Goal: Task Accomplishment & Management: Manage account settings

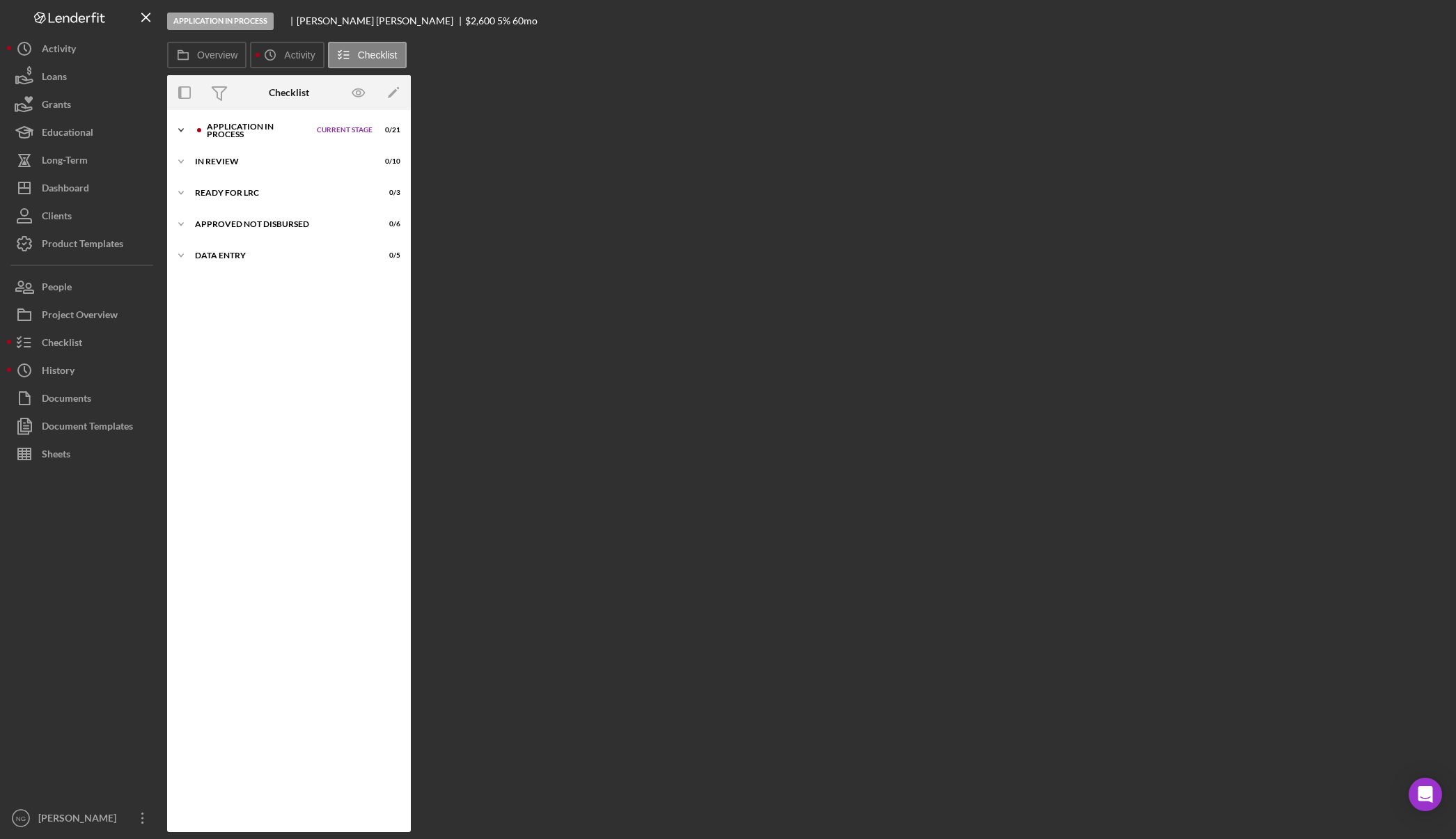
click at [244, 136] on div "Application In Process" at bounding box center [258, 130] width 103 height 16
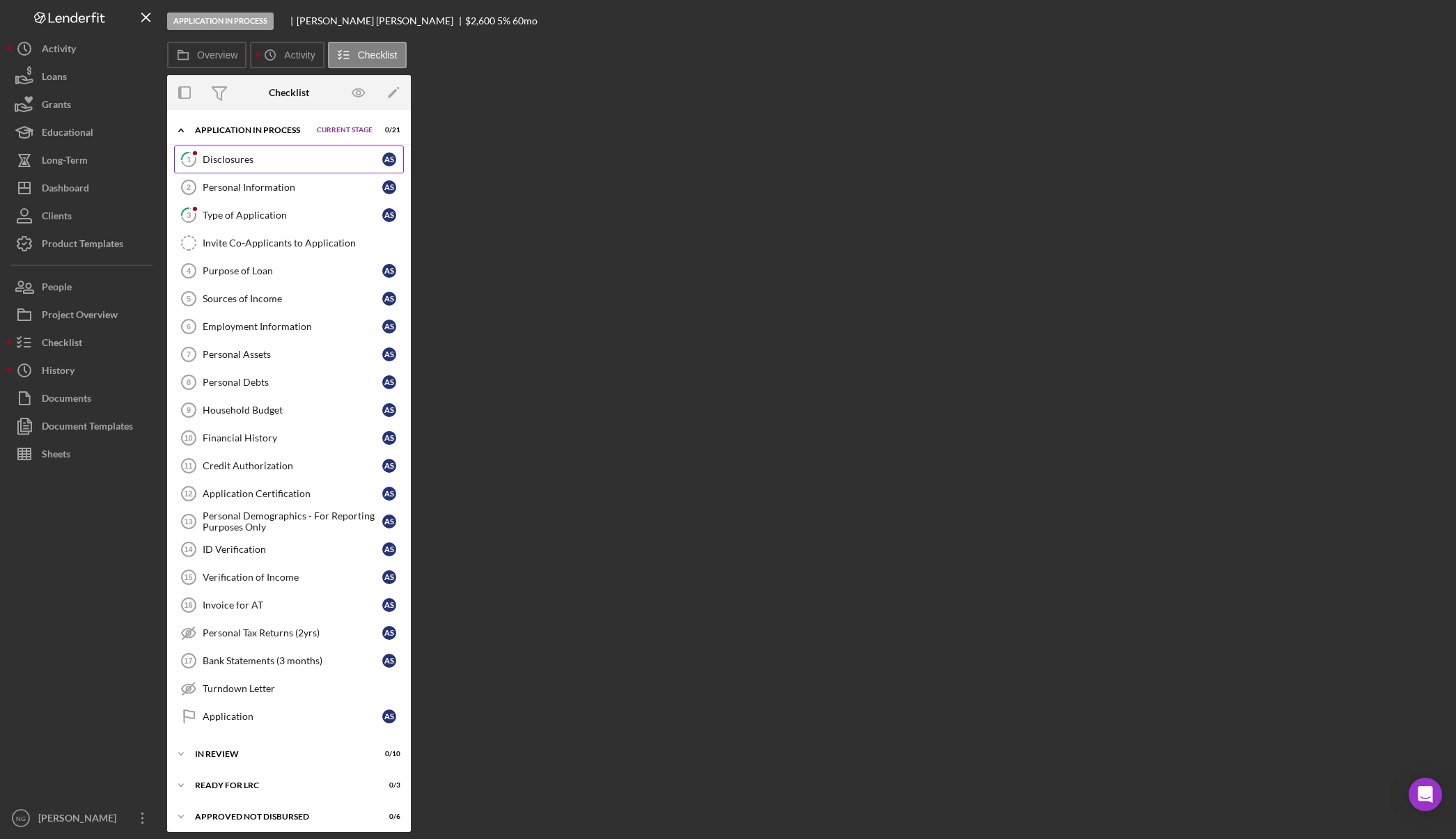
click at [243, 151] on link "1 Disclosures A S" at bounding box center [289, 159] width 230 height 28
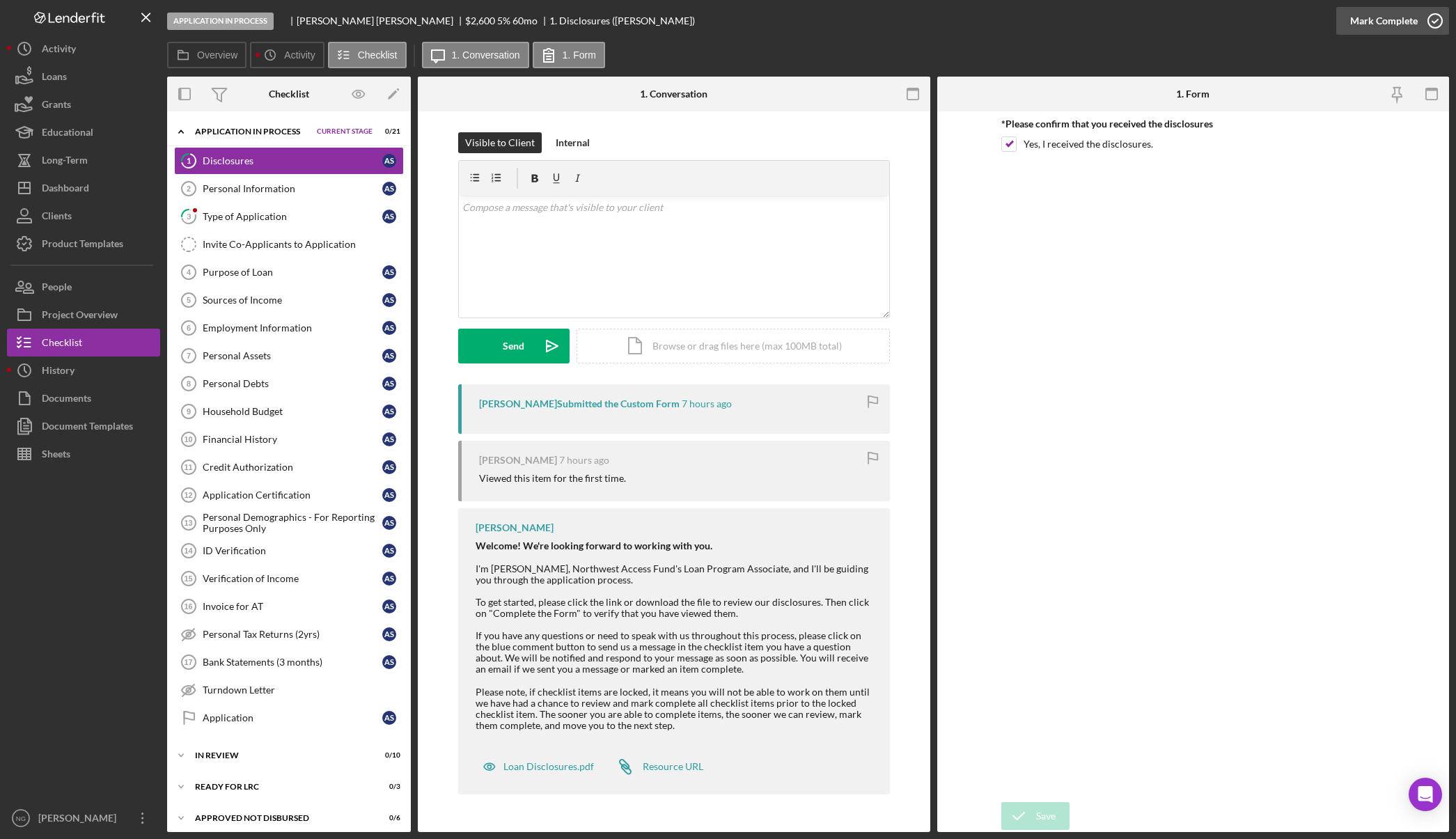
click at [1424, 22] on icon "button" at bounding box center [1435, 21] width 35 height 35
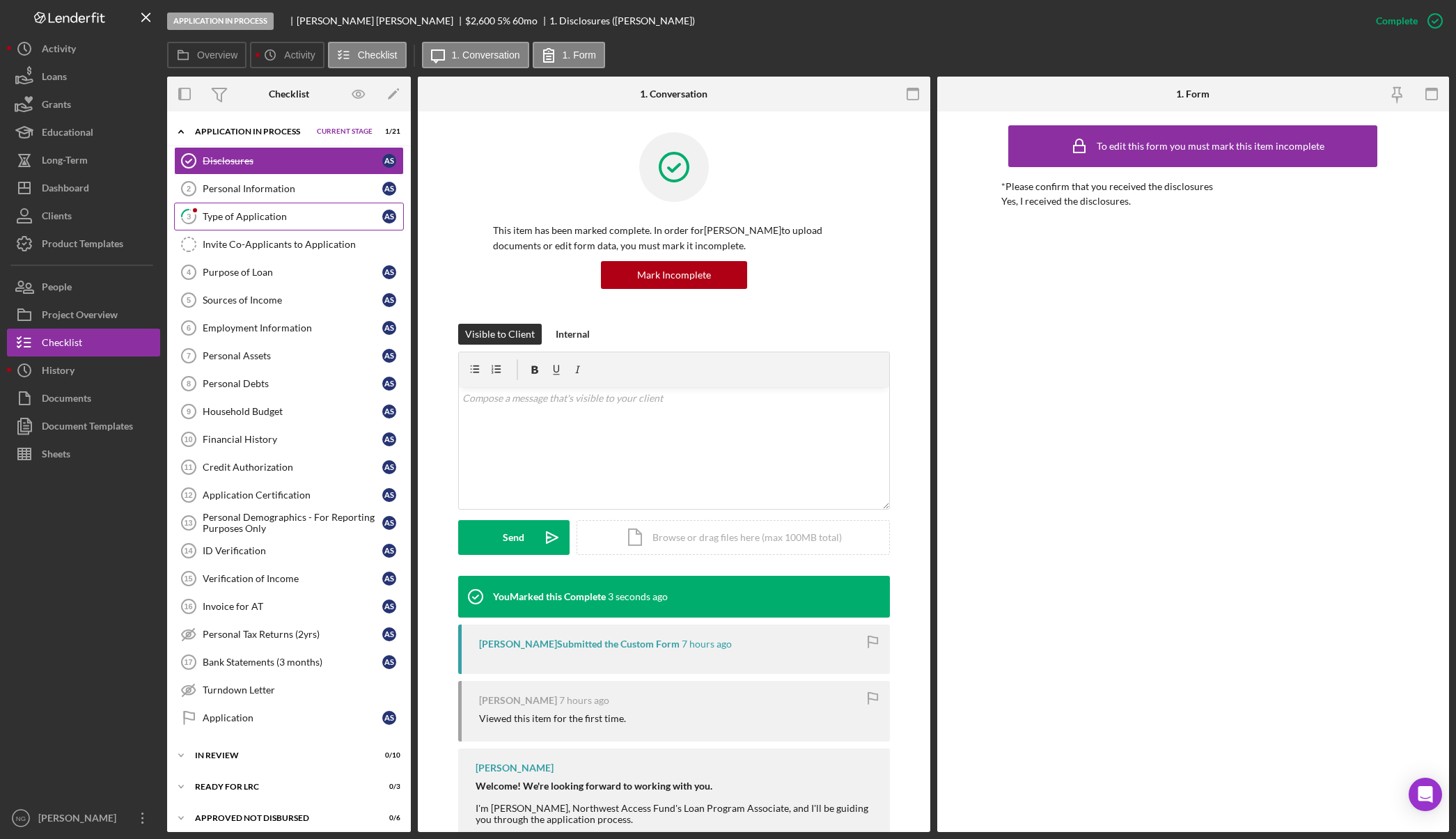
click at [313, 224] on link "3 Type of Application A S" at bounding box center [289, 216] width 230 height 28
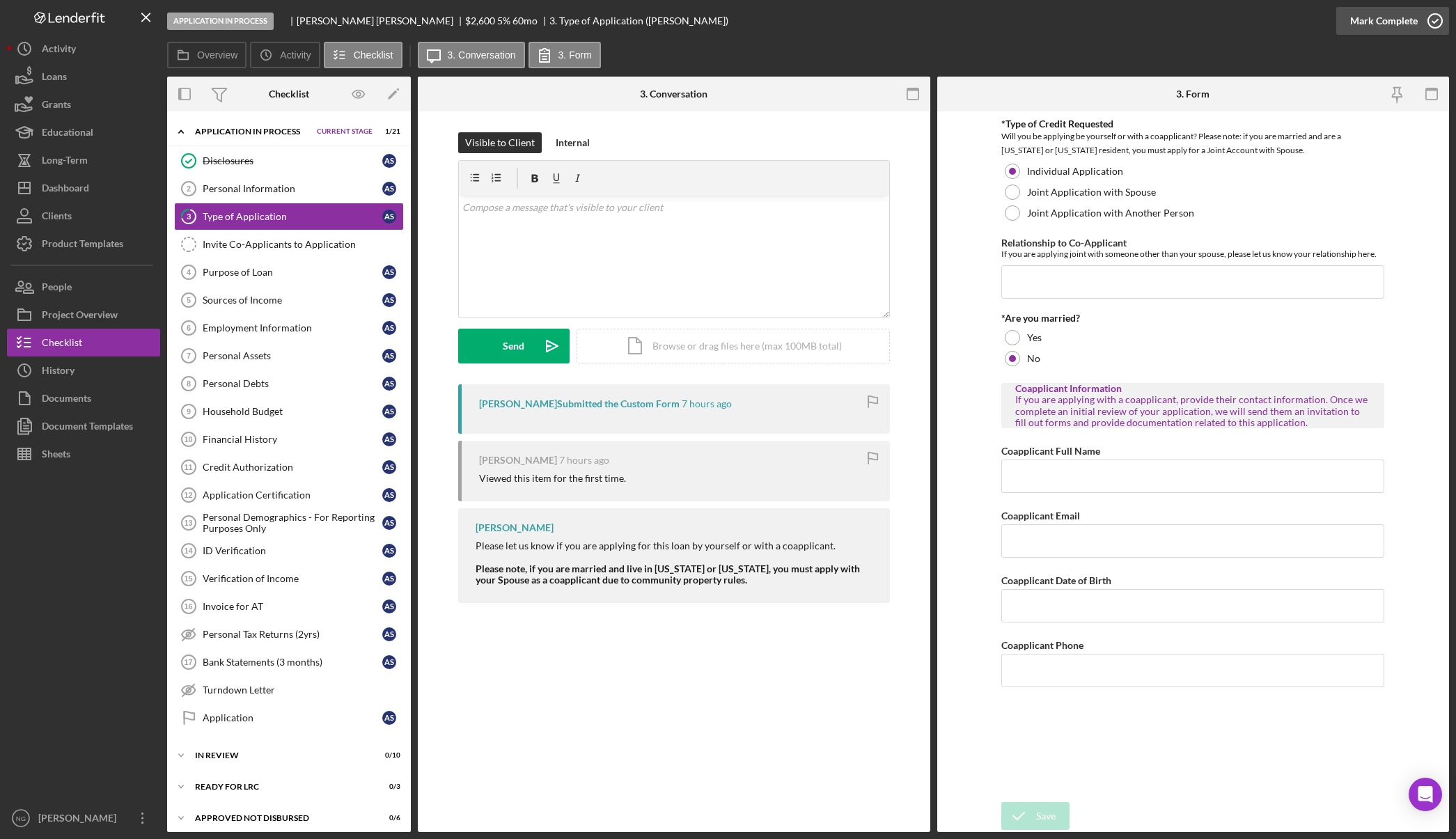
click at [1428, 16] on icon "button" at bounding box center [1435, 21] width 35 height 35
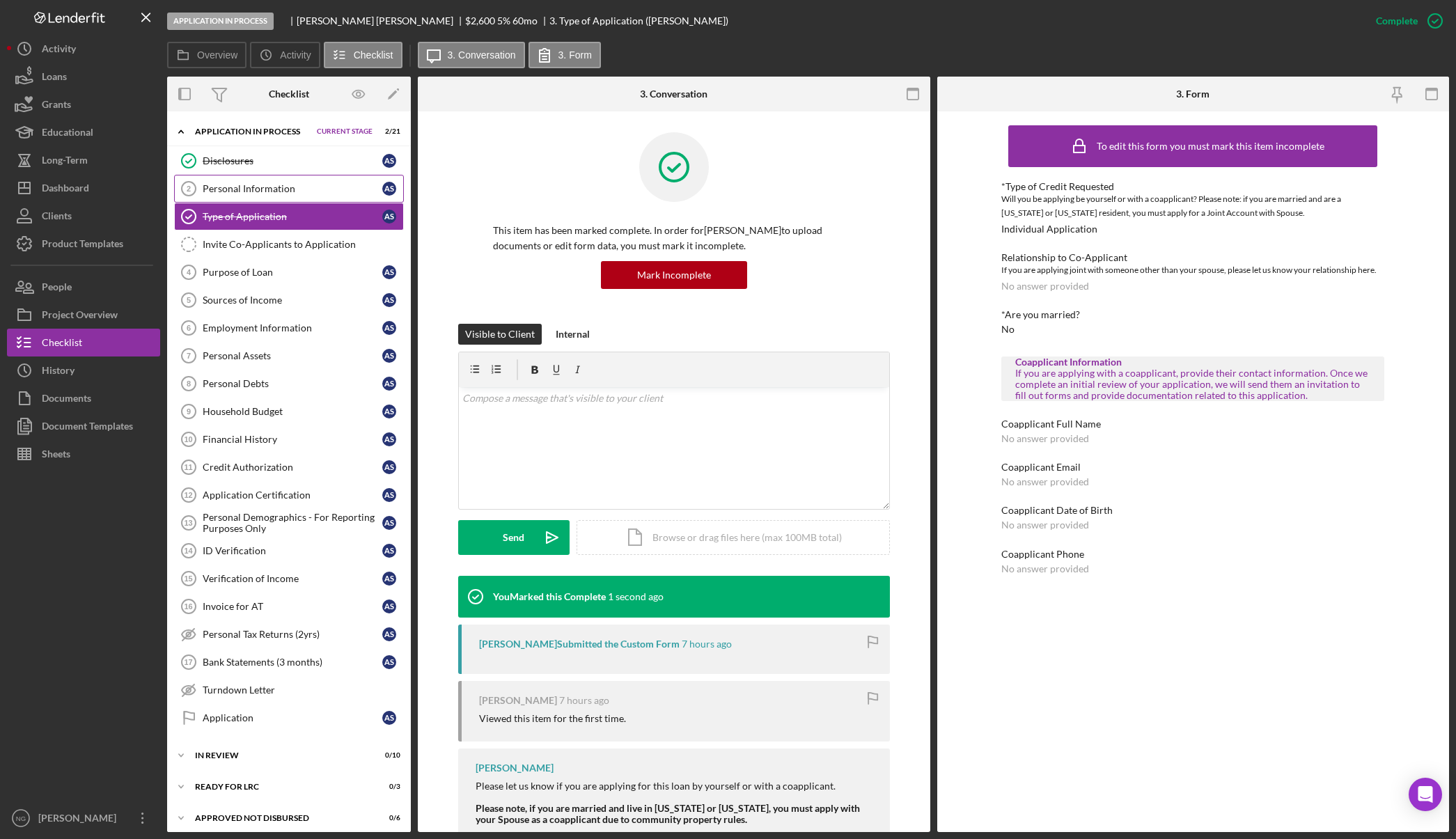
click at [245, 188] on div "Personal Information" at bounding box center [292, 189] width 179 height 12
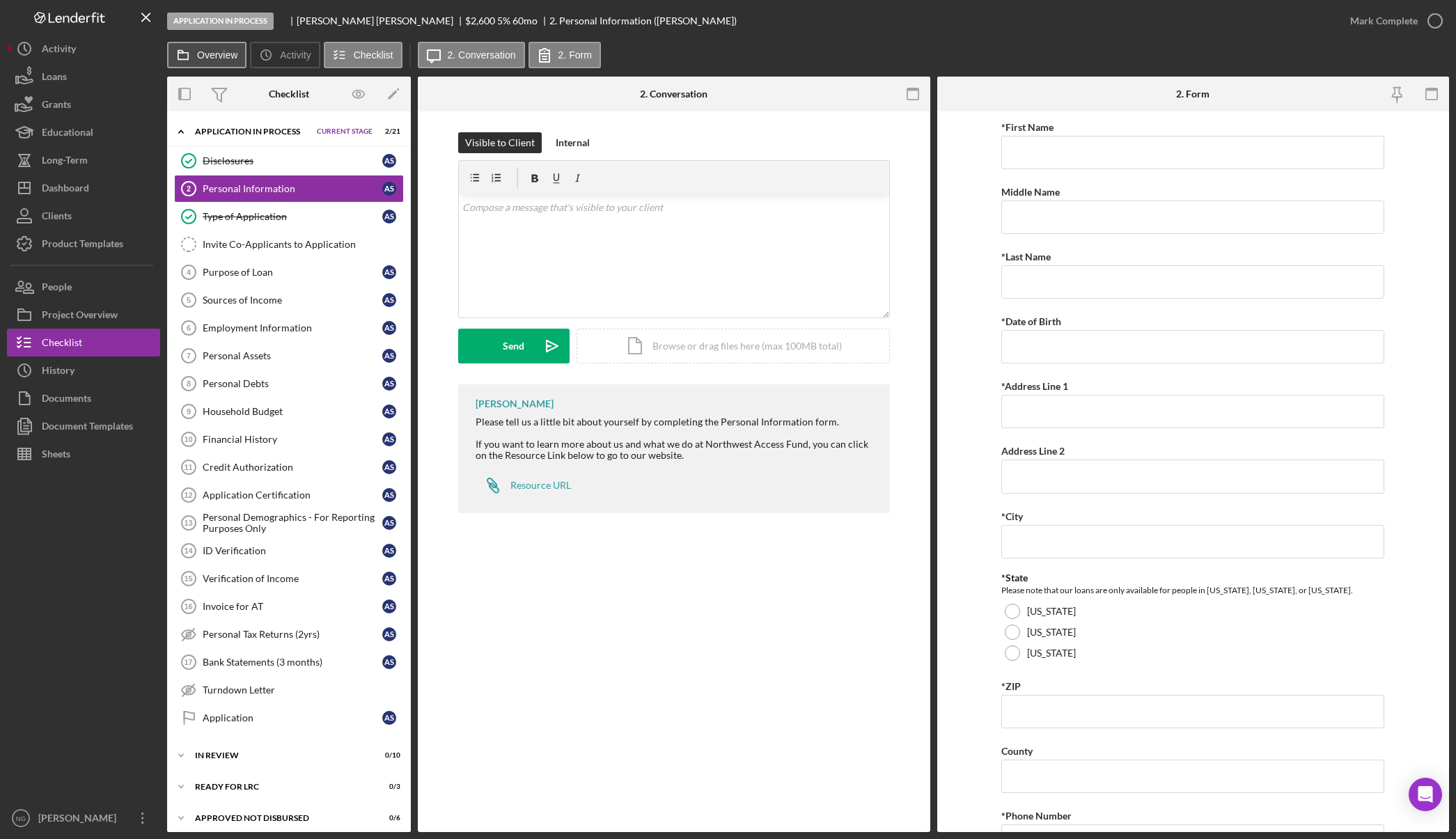
click at [227, 53] on label "Overview" at bounding box center [217, 56] width 40 height 12
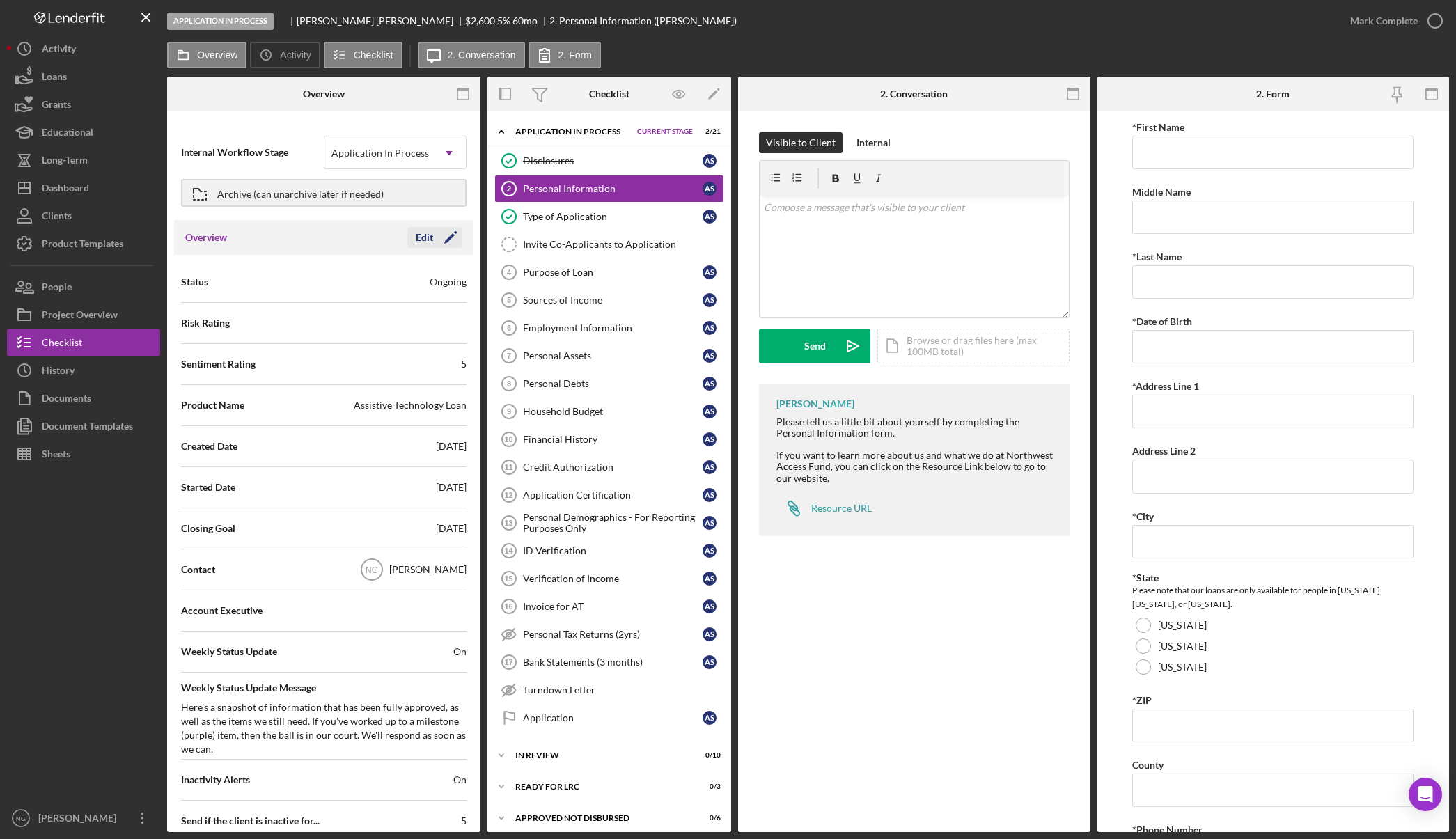
click at [447, 244] on icon "Icon/Edit" at bounding box center [450, 237] width 35 height 35
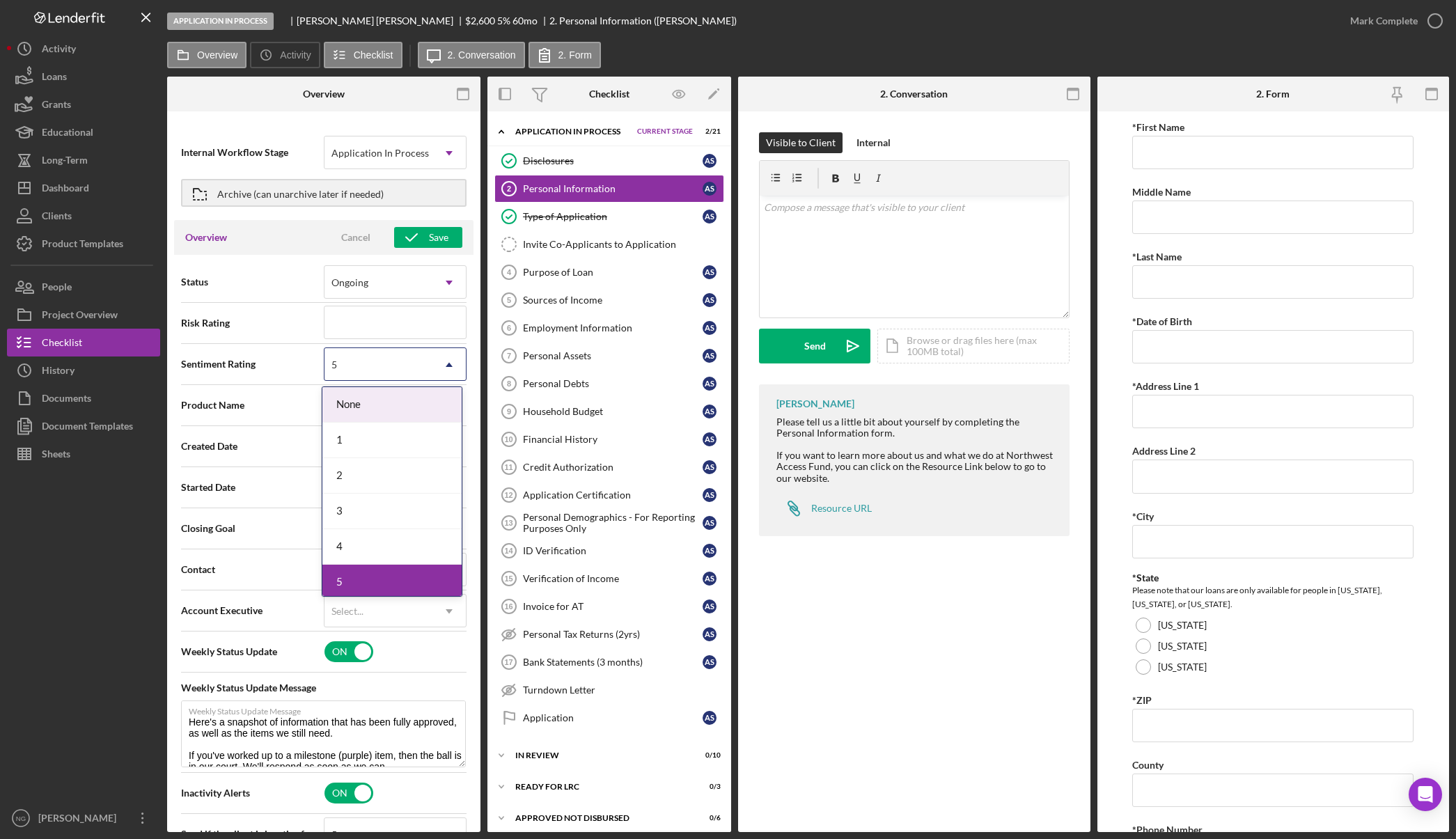
click at [397, 360] on div "5" at bounding box center [378, 364] width 107 height 32
click at [357, 433] on div "1" at bounding box center [391, 440] width 139 height 35
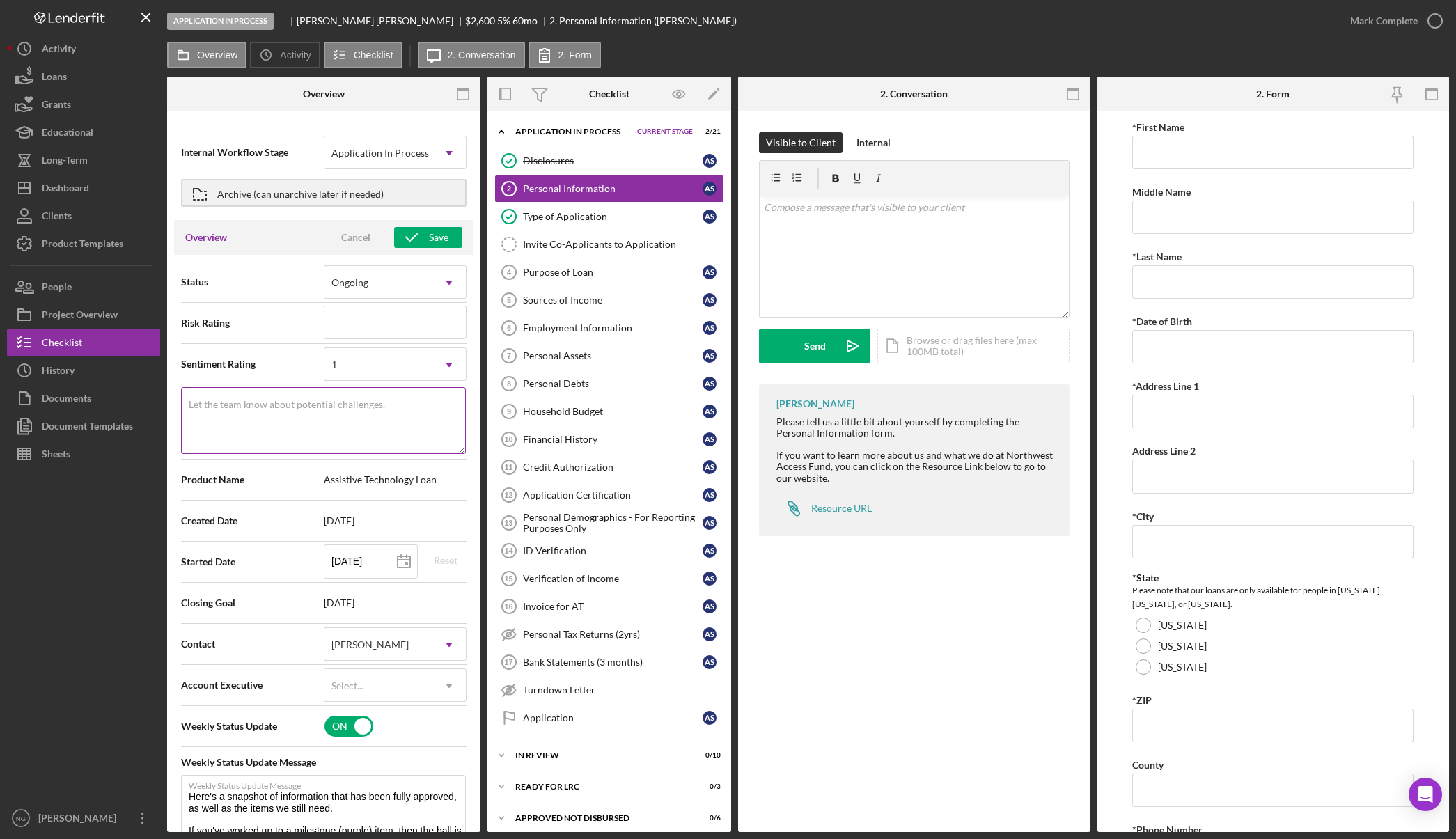
click at [303, 401] on label "Let the team know about potential challenges." at bounding box center [287, 405] width 197 height 12
click at [303, 401] on textarea "Let the team know about potential challenges." at bounding box center [323, 421] width 285 height 67
type textarea "2 Items Complete"
click at [351, 374] on div "1" at bounding box center [378, 364] width 107 height 32
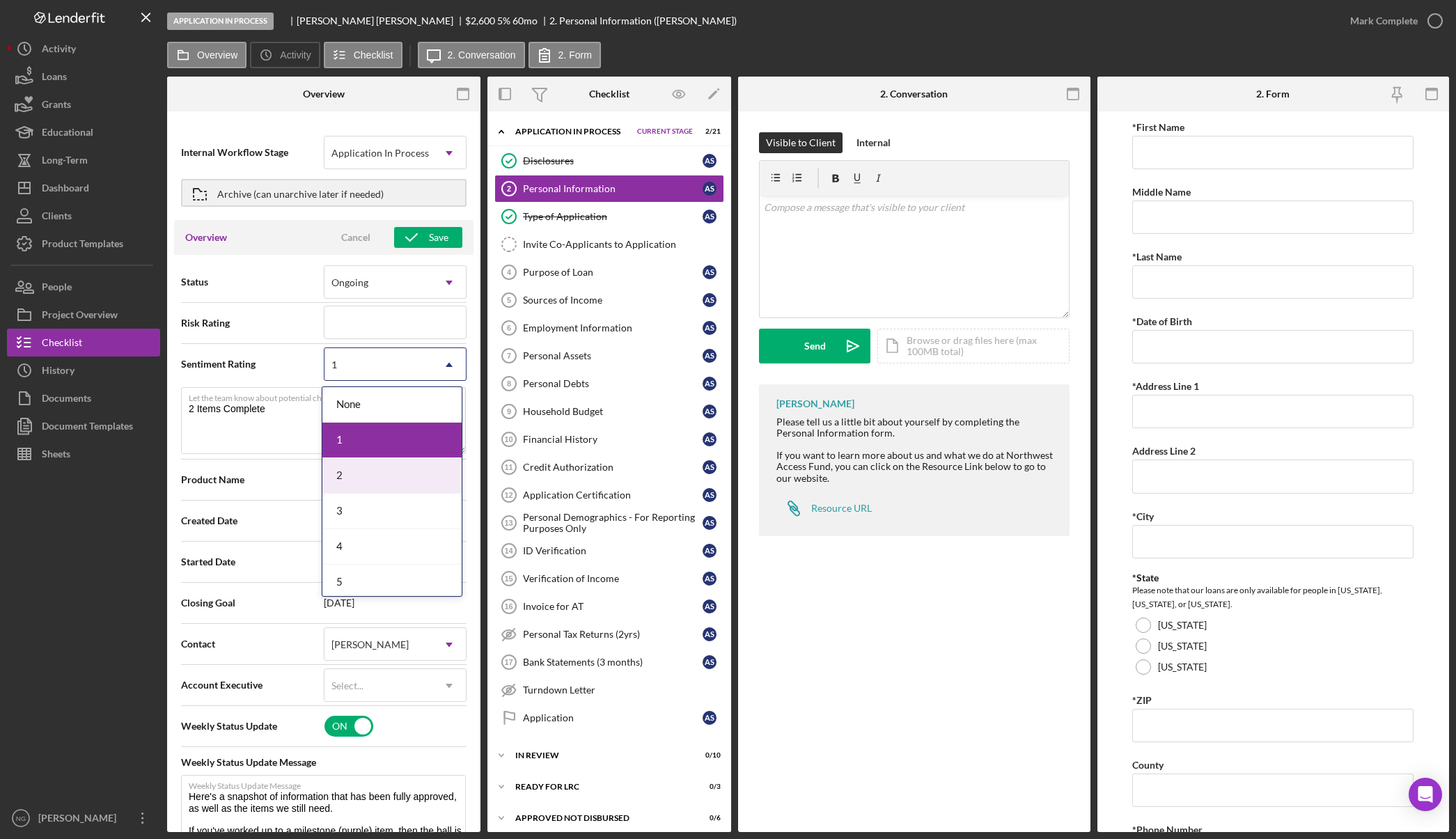
click at [367, 471] on div "2" at bounding box center [391, 476] width 139 height 35
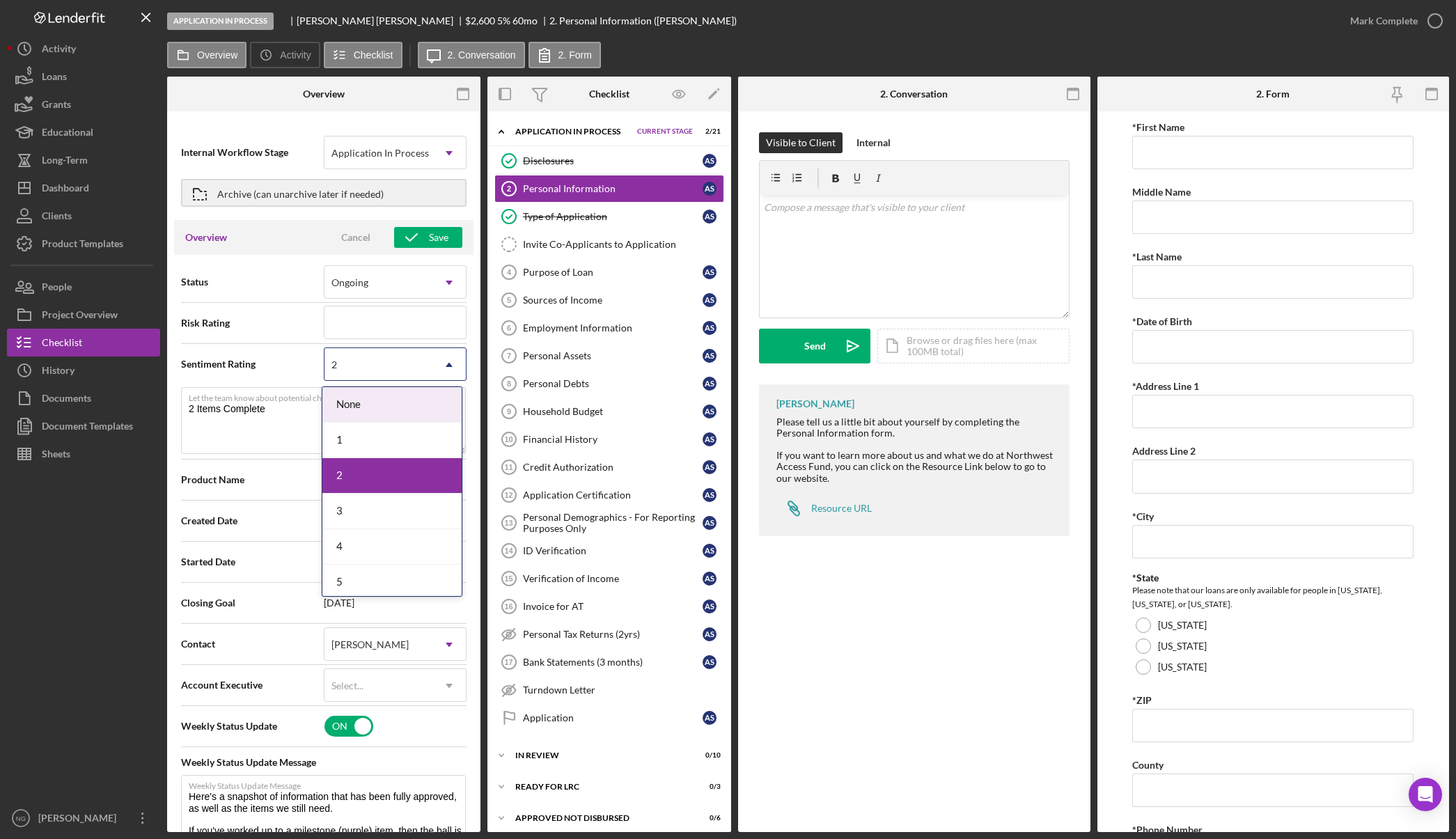
click at [412, 361] on div "2" at bounding box center [378, 364] width 107 height 32
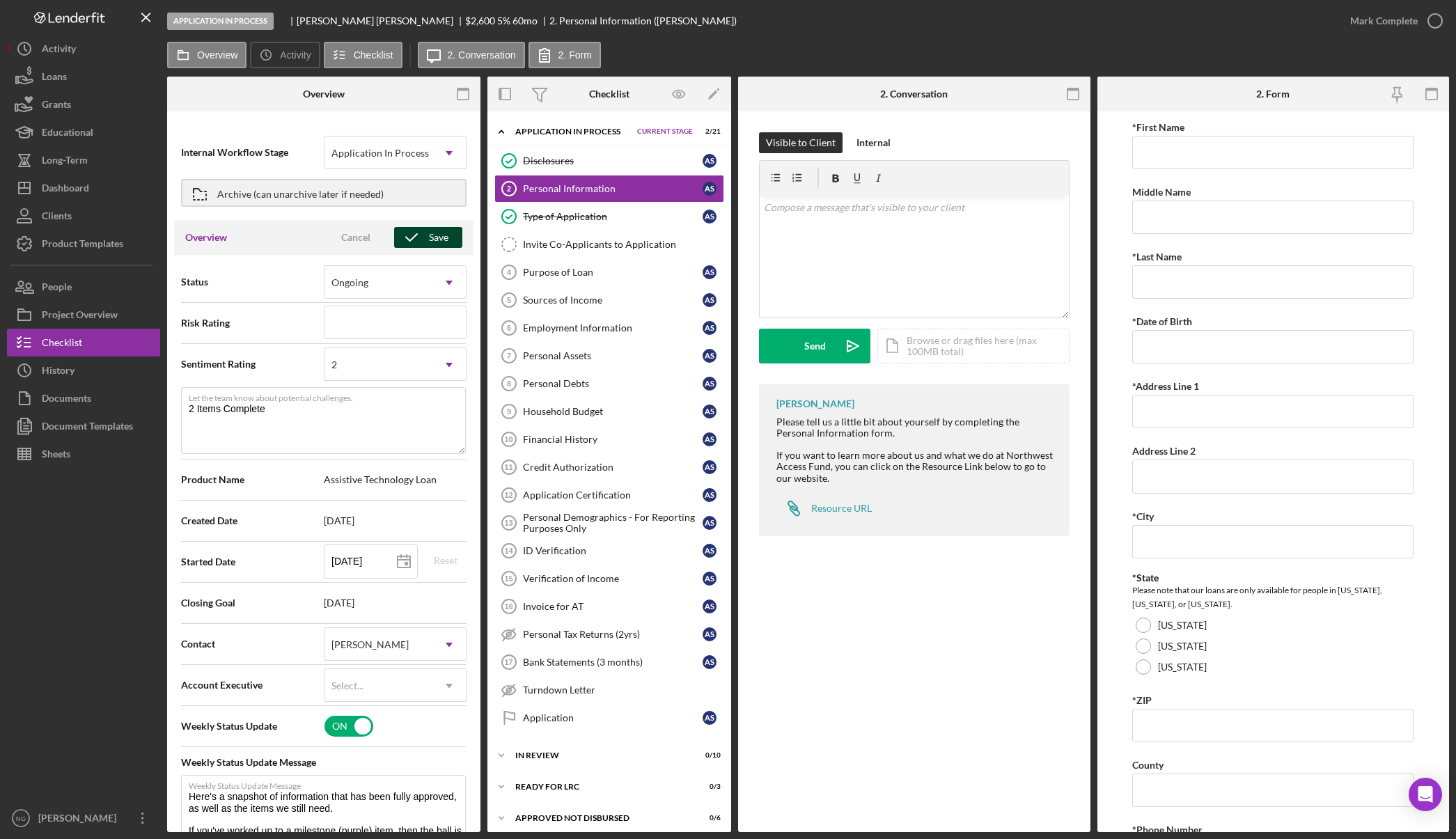
click at [439, 240] on div "Save" at bounding box center [438, 238] width 19 height 21
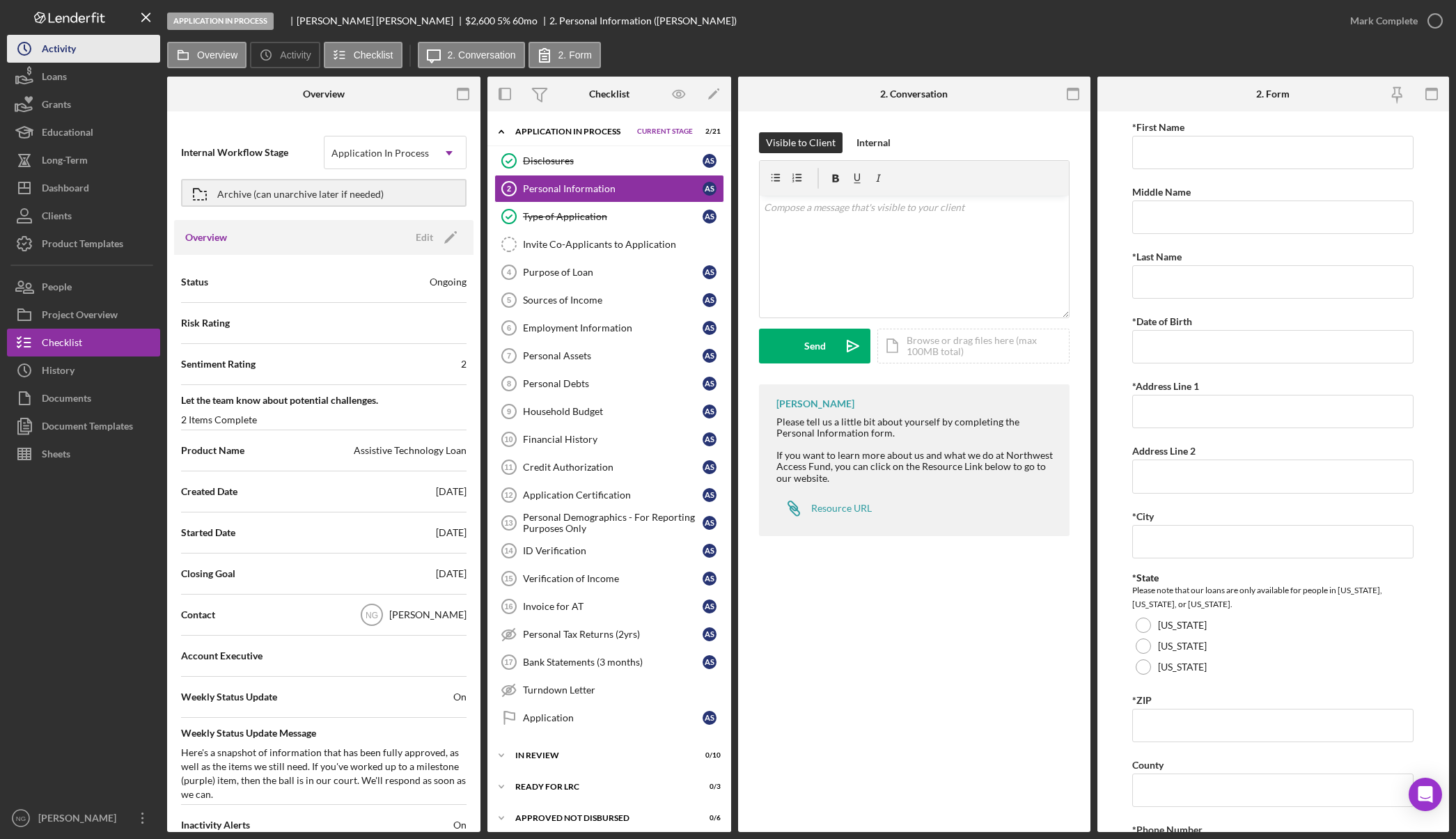
click at [103, 44] on button "Icon/History Activity" at bounding box center [83, 48] width 153 height 28
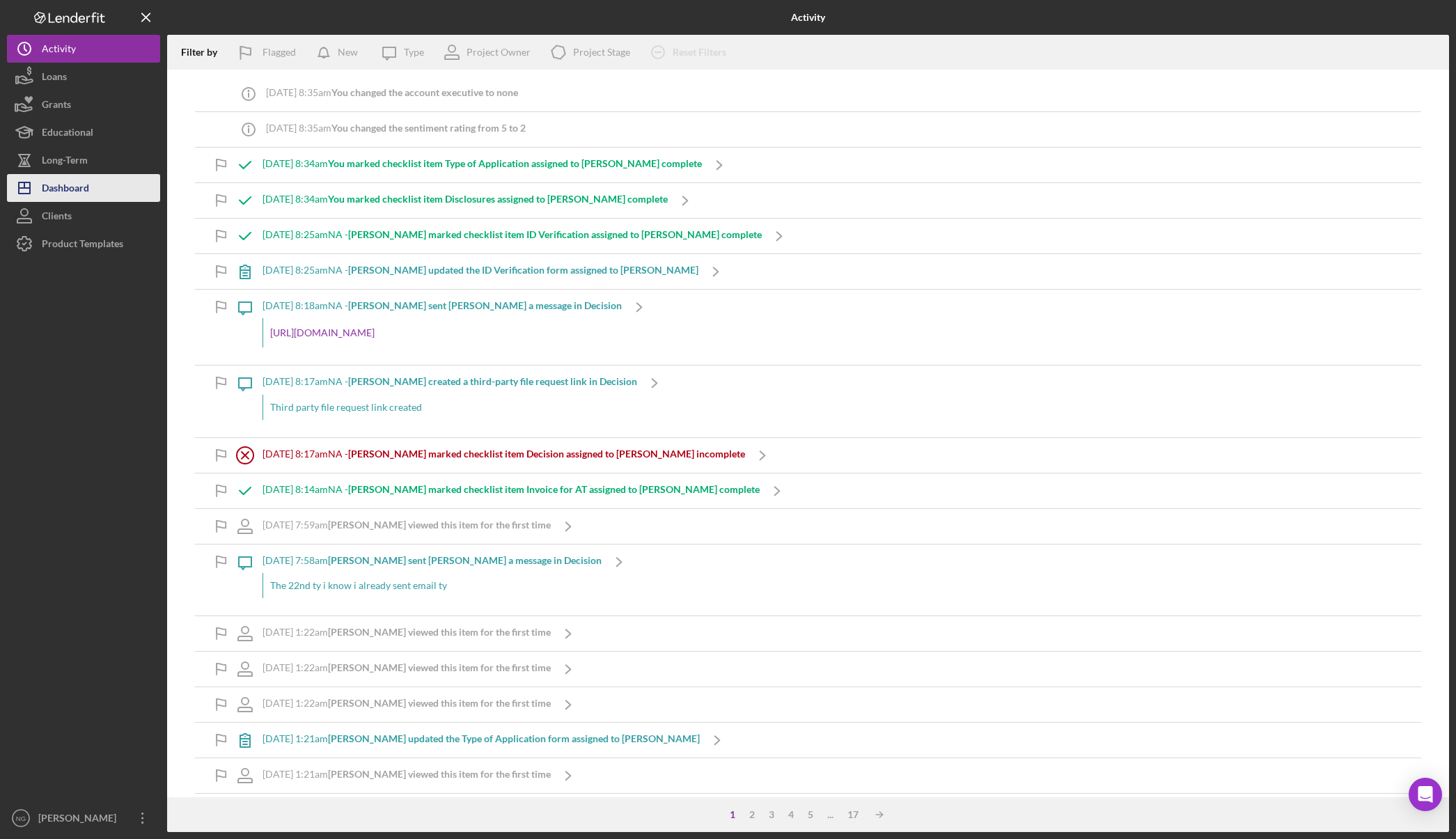
click at [75, 187] on div "Dashboard" at bounding box center [65, 189] width 47 height 32
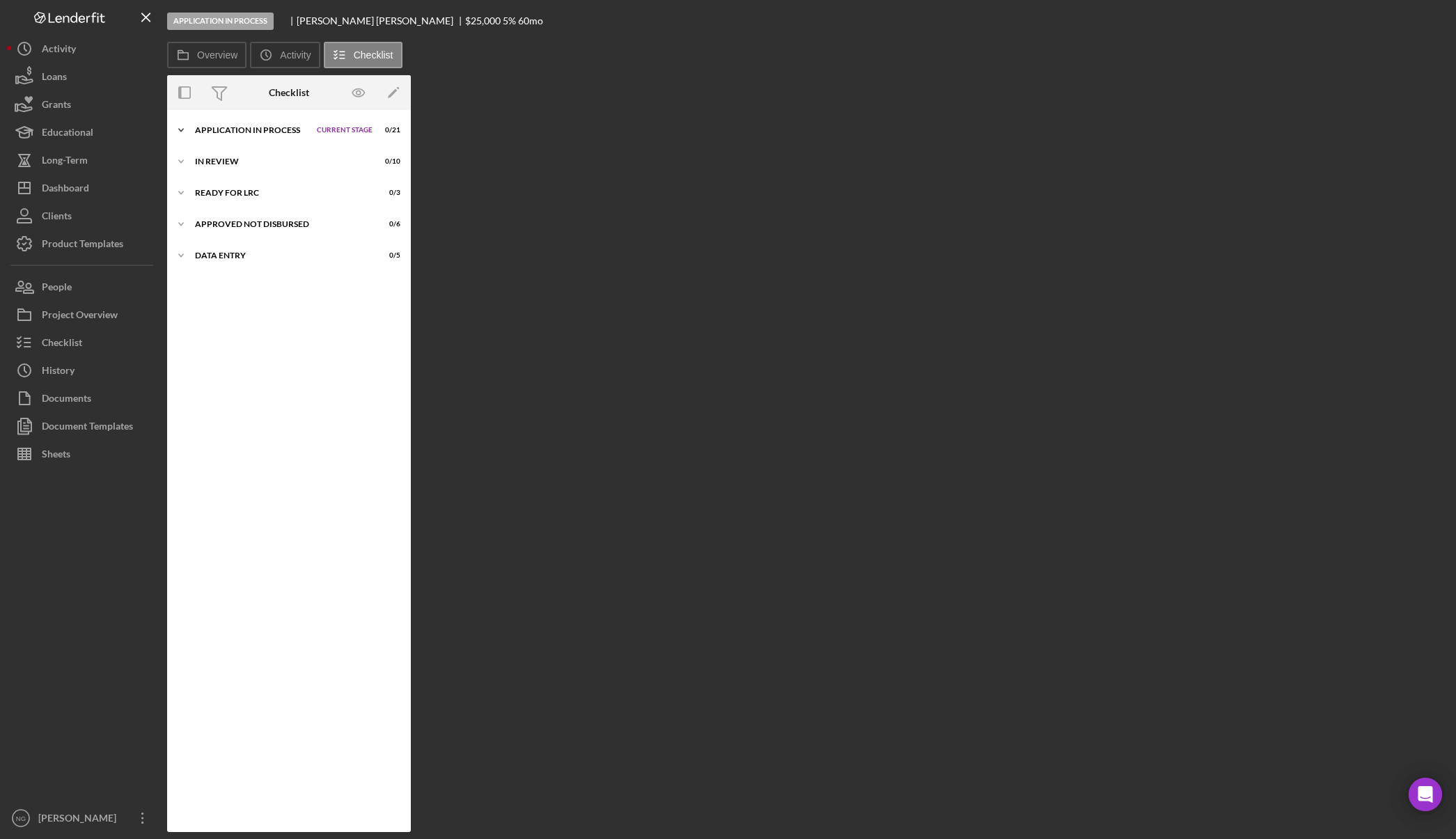
click at [276, 126] on div "Application In Process" at bounding box center [252, 129] width 115 height 9
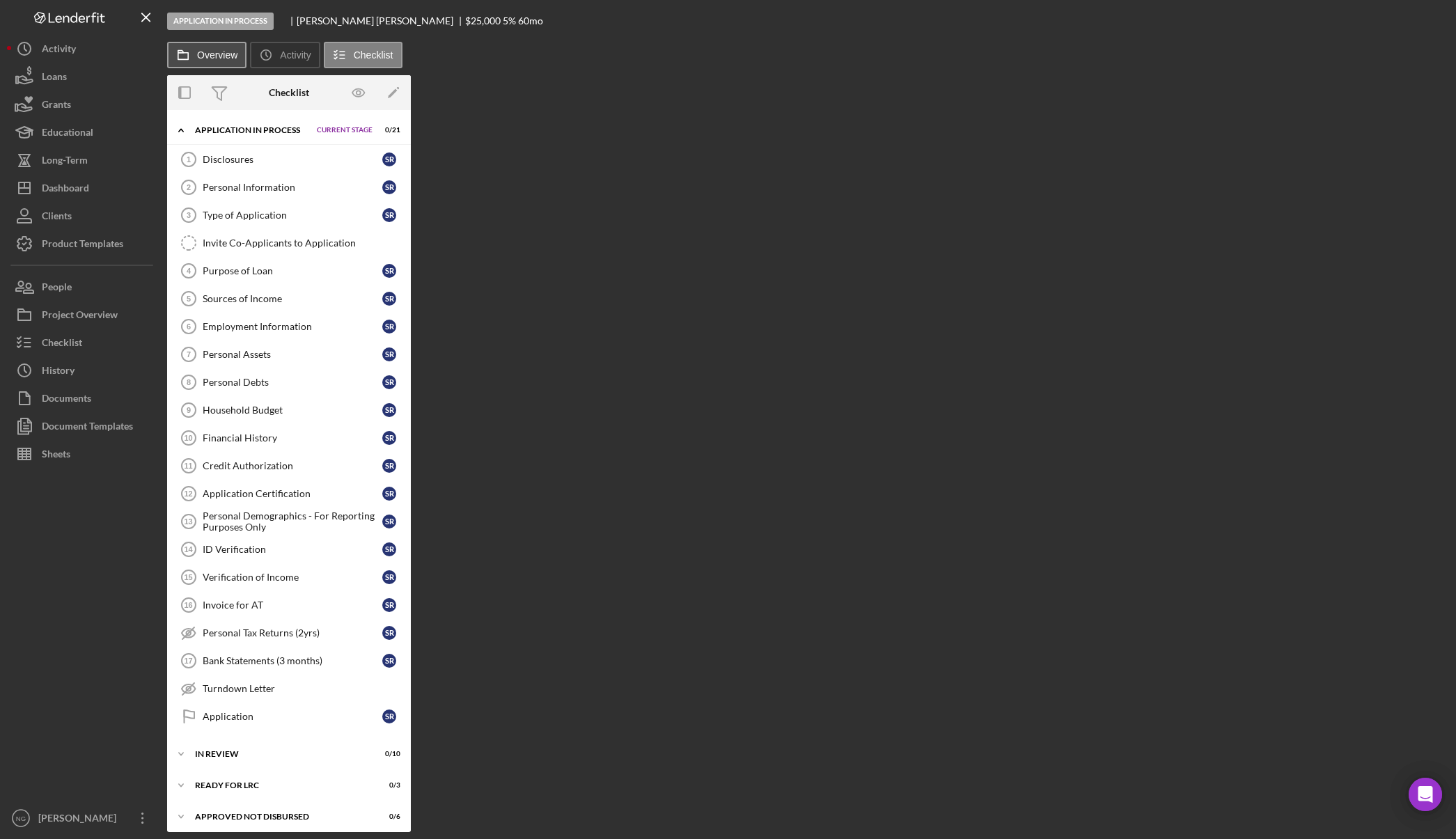
click at [204, 59] on label "Overview" at bounding box center [217, 56] width 40 height 12
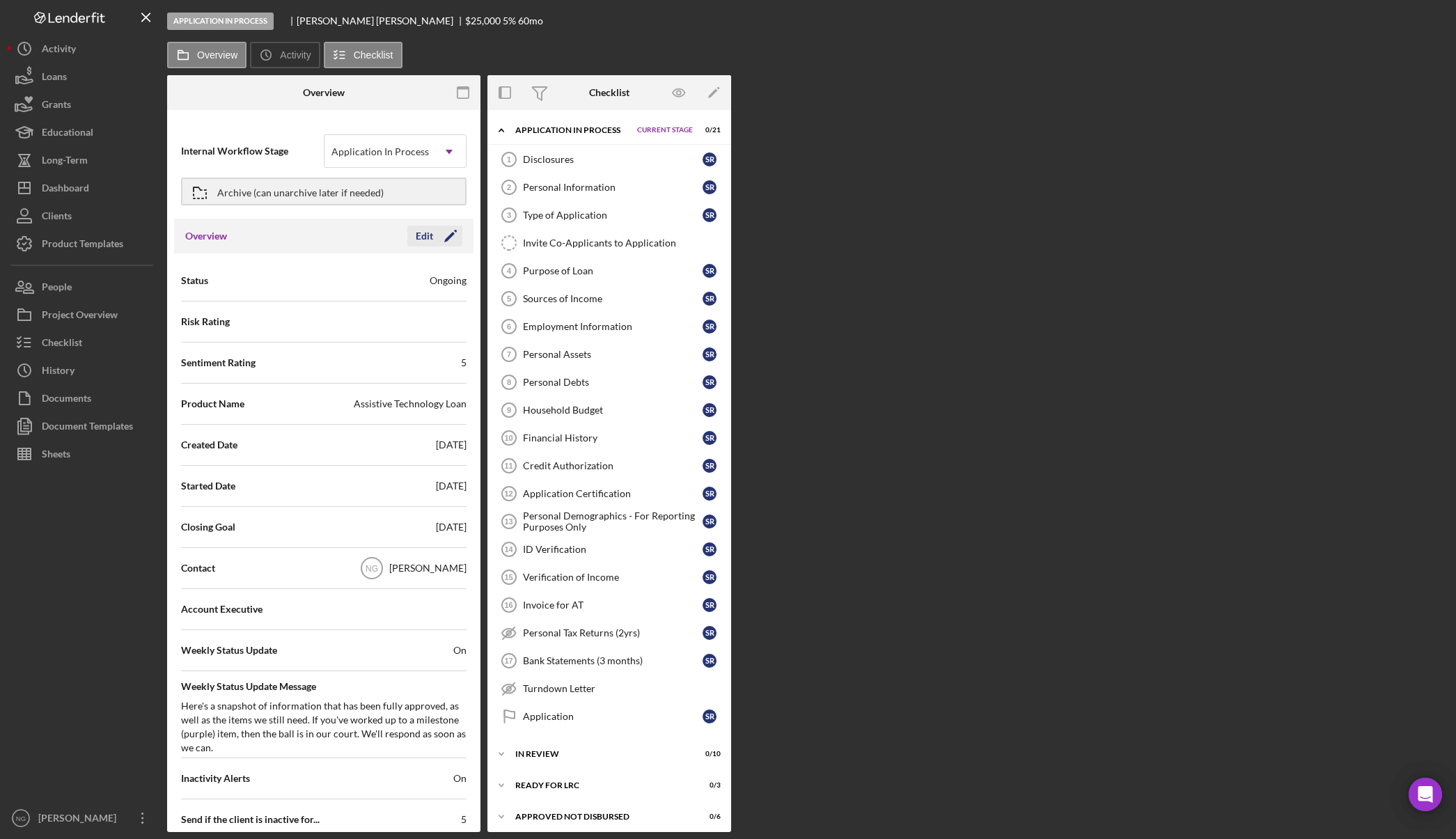
click at [430, 232] on button "Edit Icon/Edit" at bounding box center [434, 236] width 55 height 21
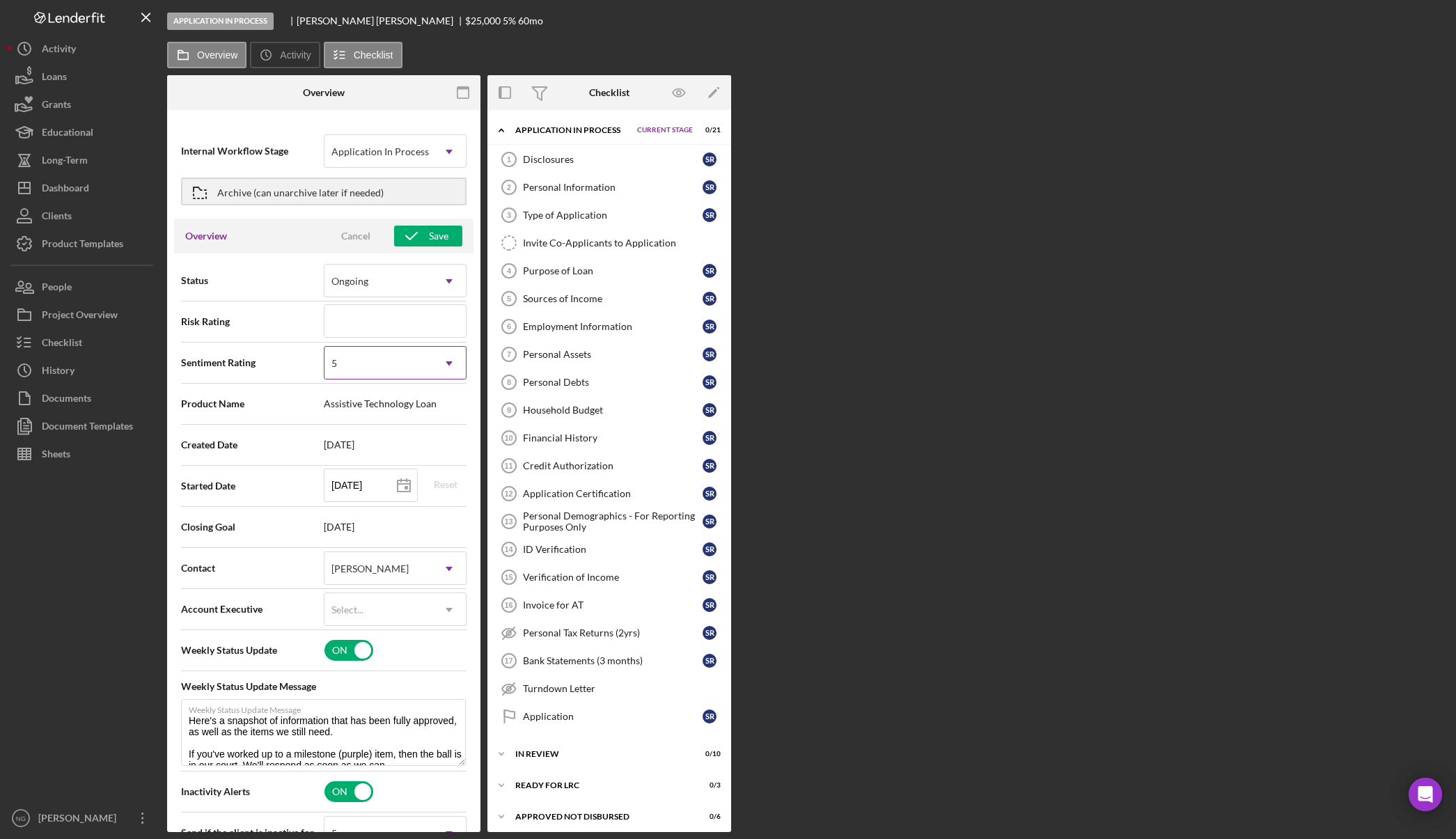
click at [374, 371] on div "5" at bounding box center [378, 362] width 107 height 32
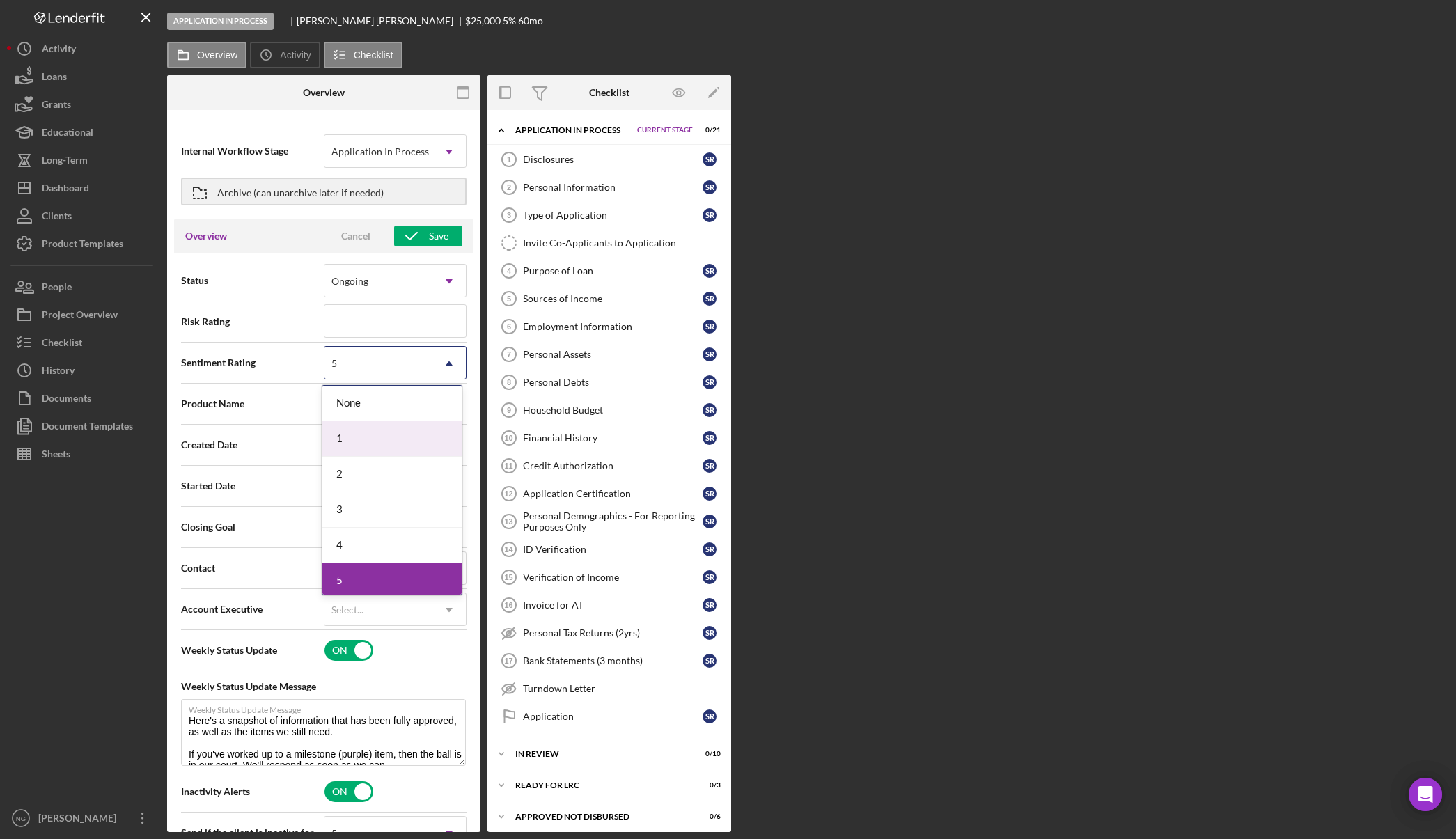
click at [376, 431] on div "1" at bounding box center [391, 438] width 139 height 35
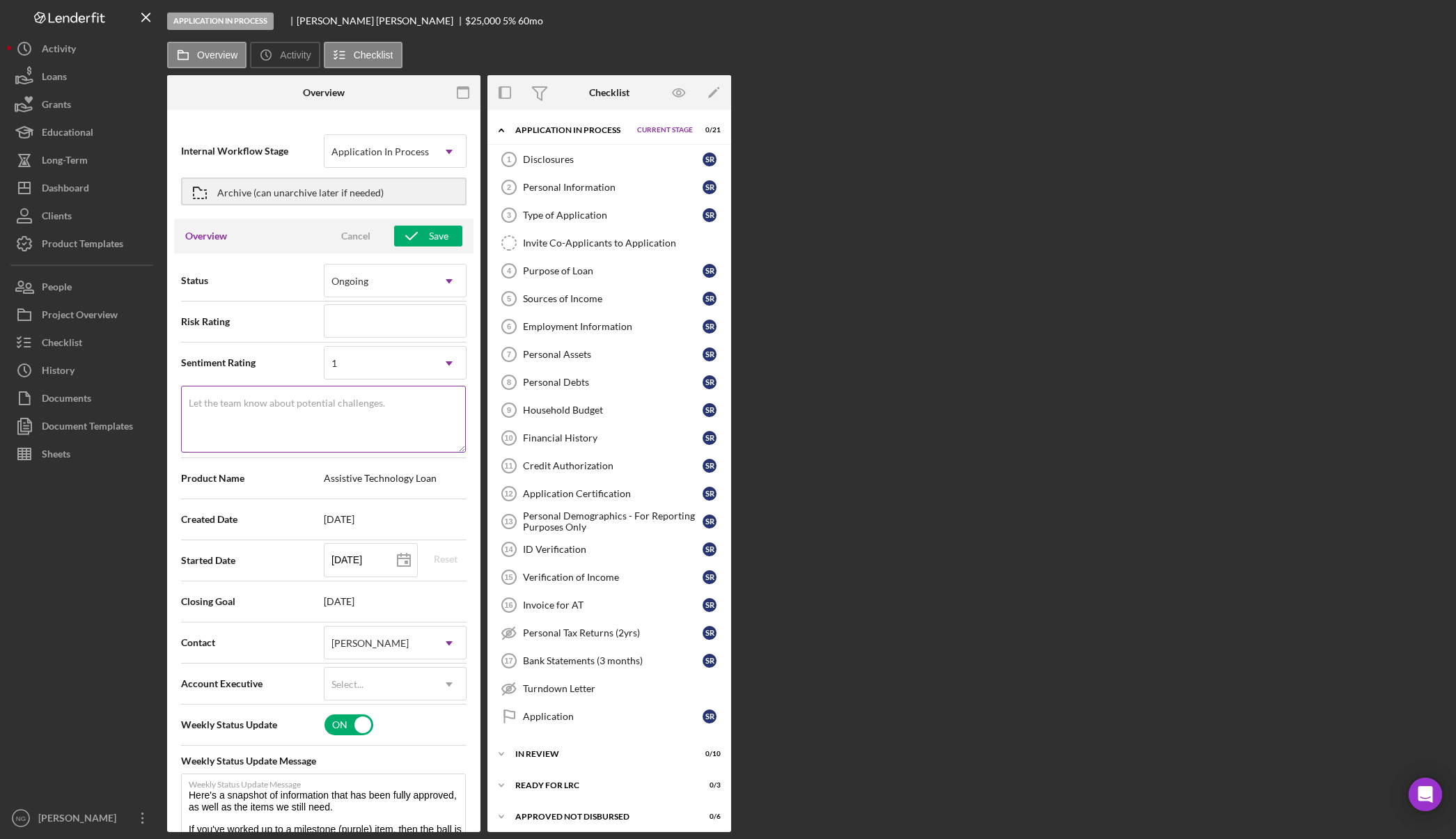
click at [377, 430] on textarea "Let the team know about potential challenges." at bounding box center [323, 419] width 285 height 67
type textarea "0 items complete"
click at [439, 238] on div "Save" at bounding box center [438, 236] width 19 height 21
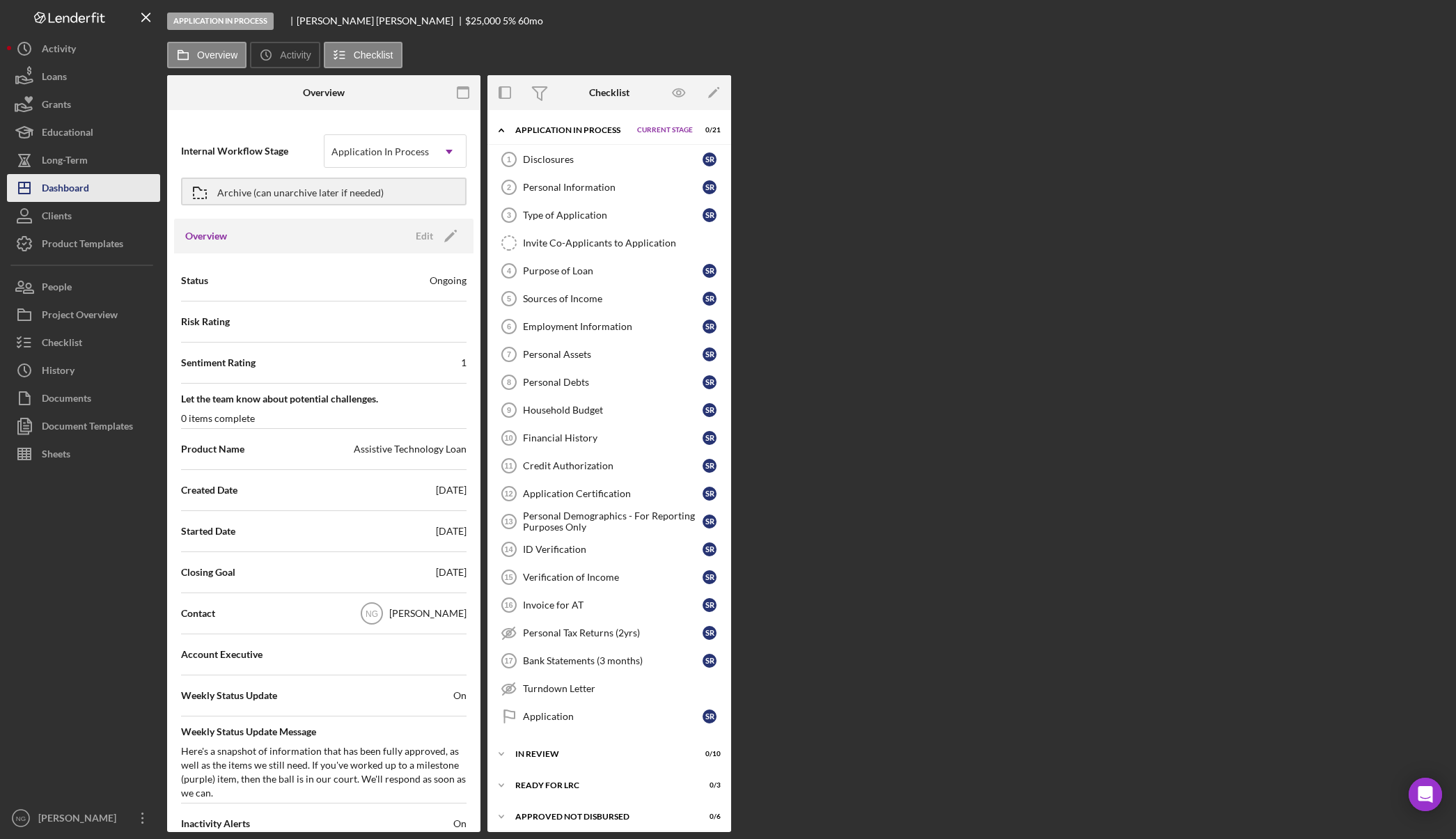
click at [87, 195] on div "Dashboard" at bounding box center [65, 189] width 47 height 32
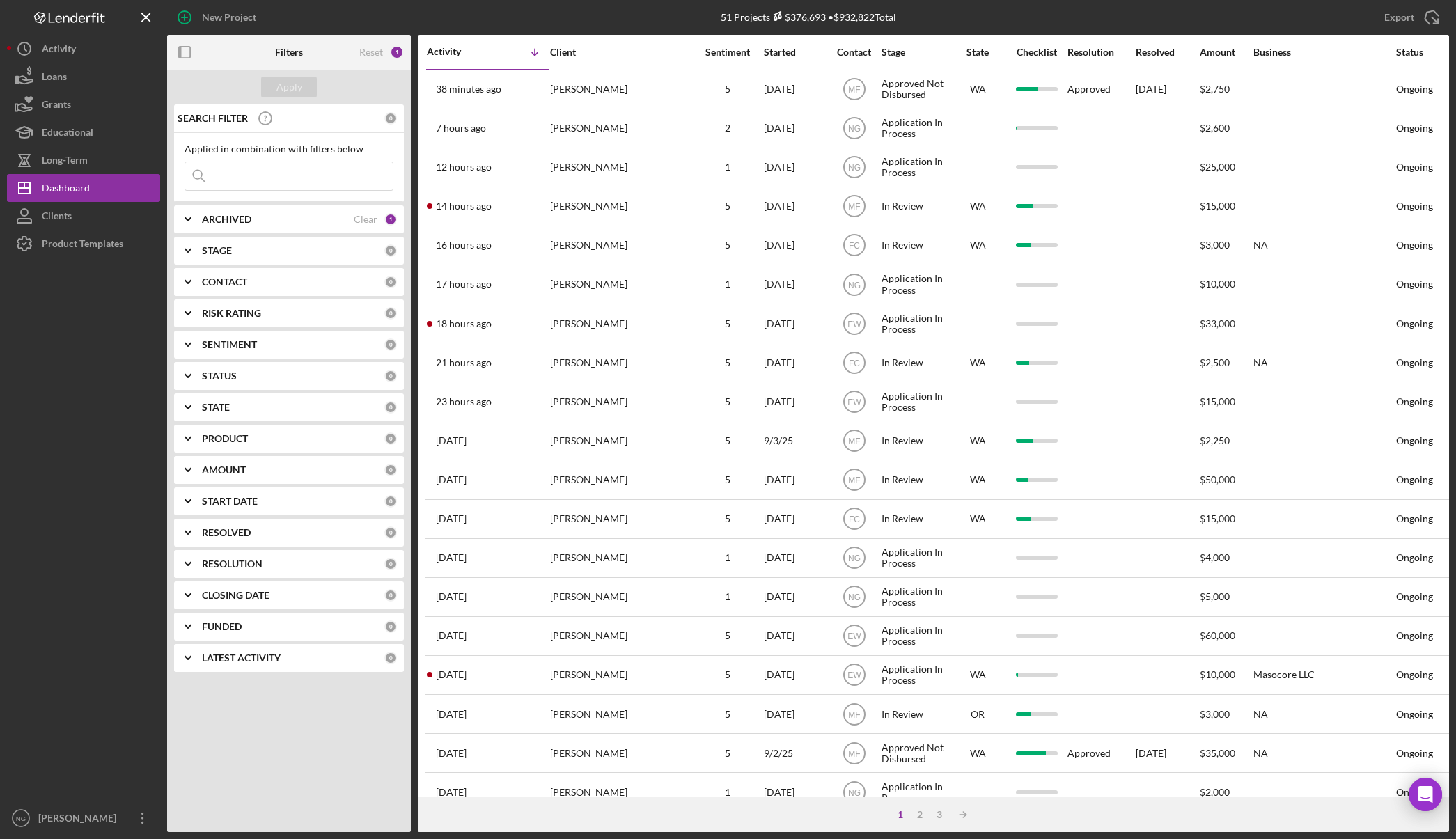
click at [344, 280] on div "CONTACT" at bounding box center [293, 282] width 182 height 12
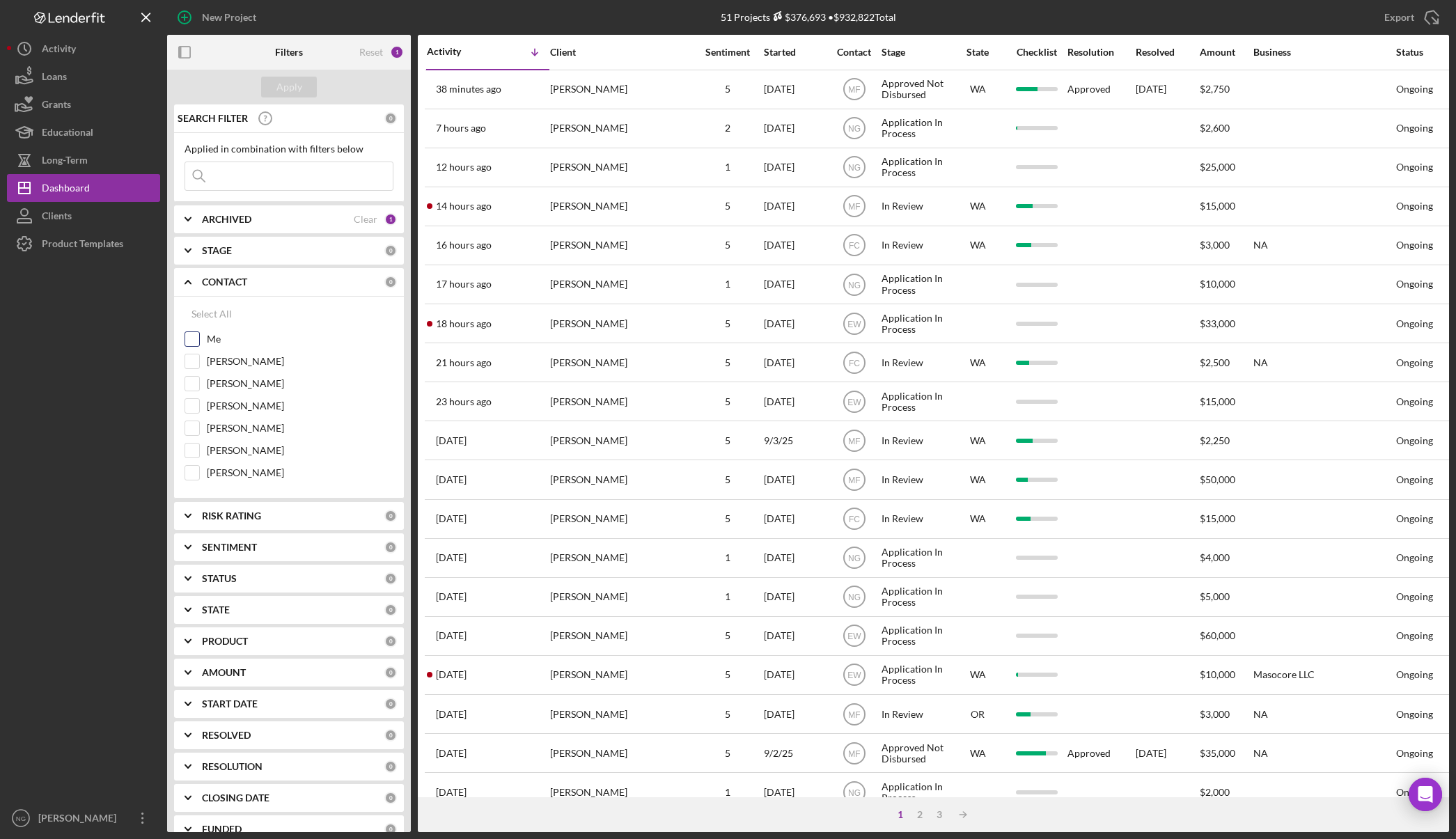
click at [198, 338] on input "Me" at bounding box center [192, 338] width 14 height 14
checkbox input "true"
click at [306, 90] on button "Apply" at bounding box center [289, 87] width 56 height 21
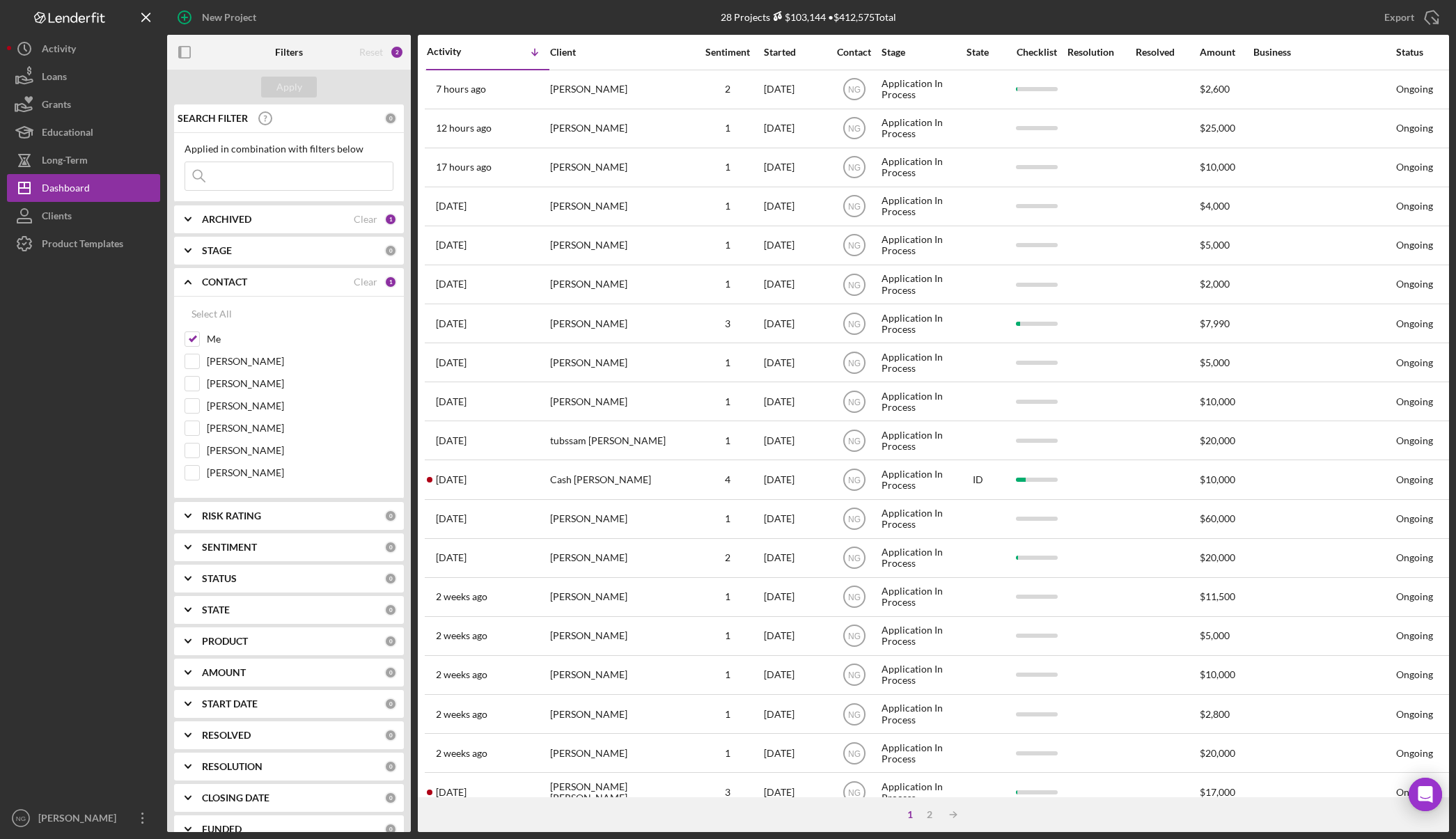
scroll to position [267, 0]
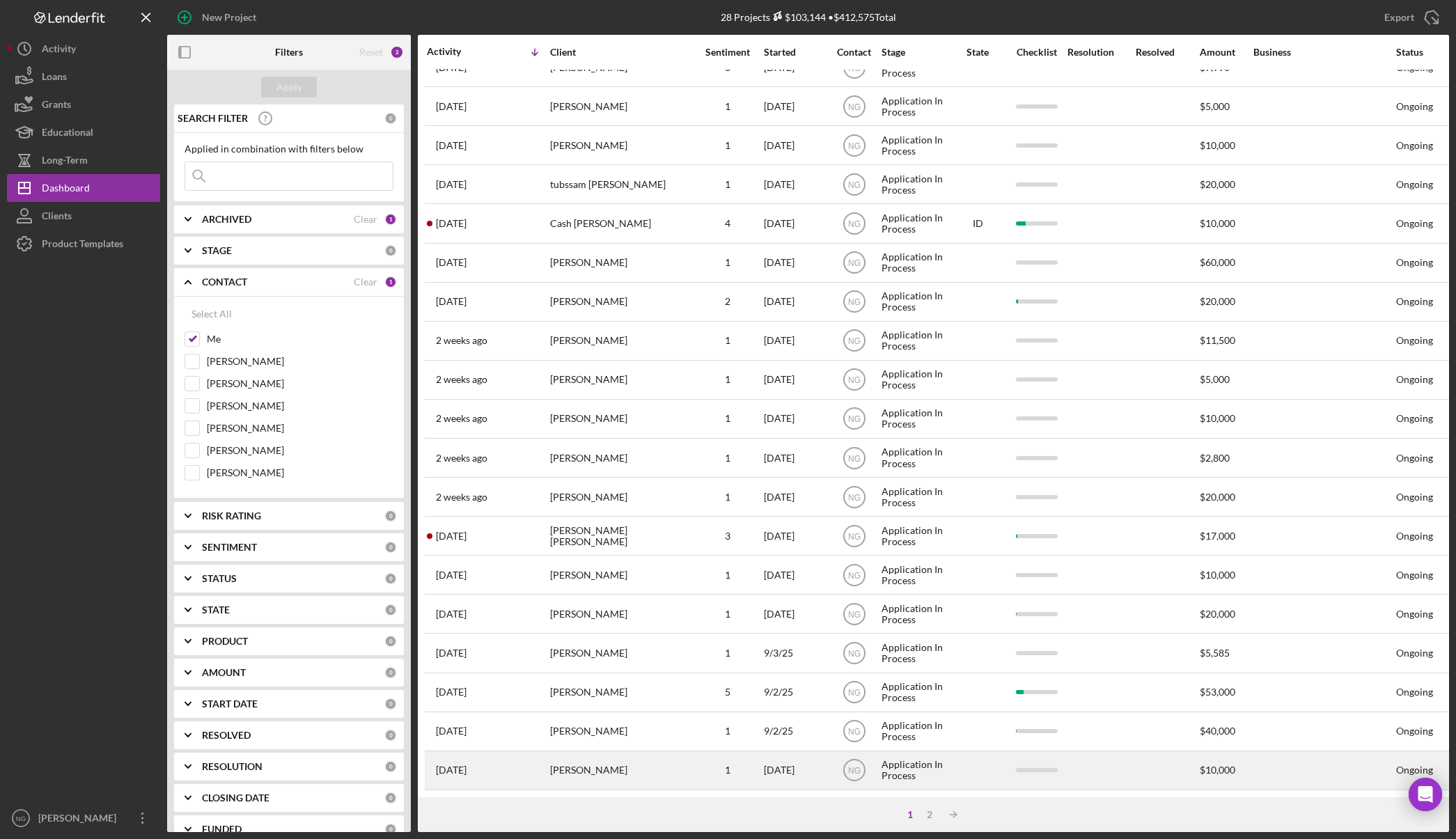
click at [667, 755] on div "[PERSON_NAME]" at bounding box center [619, 770] width 139 height 36
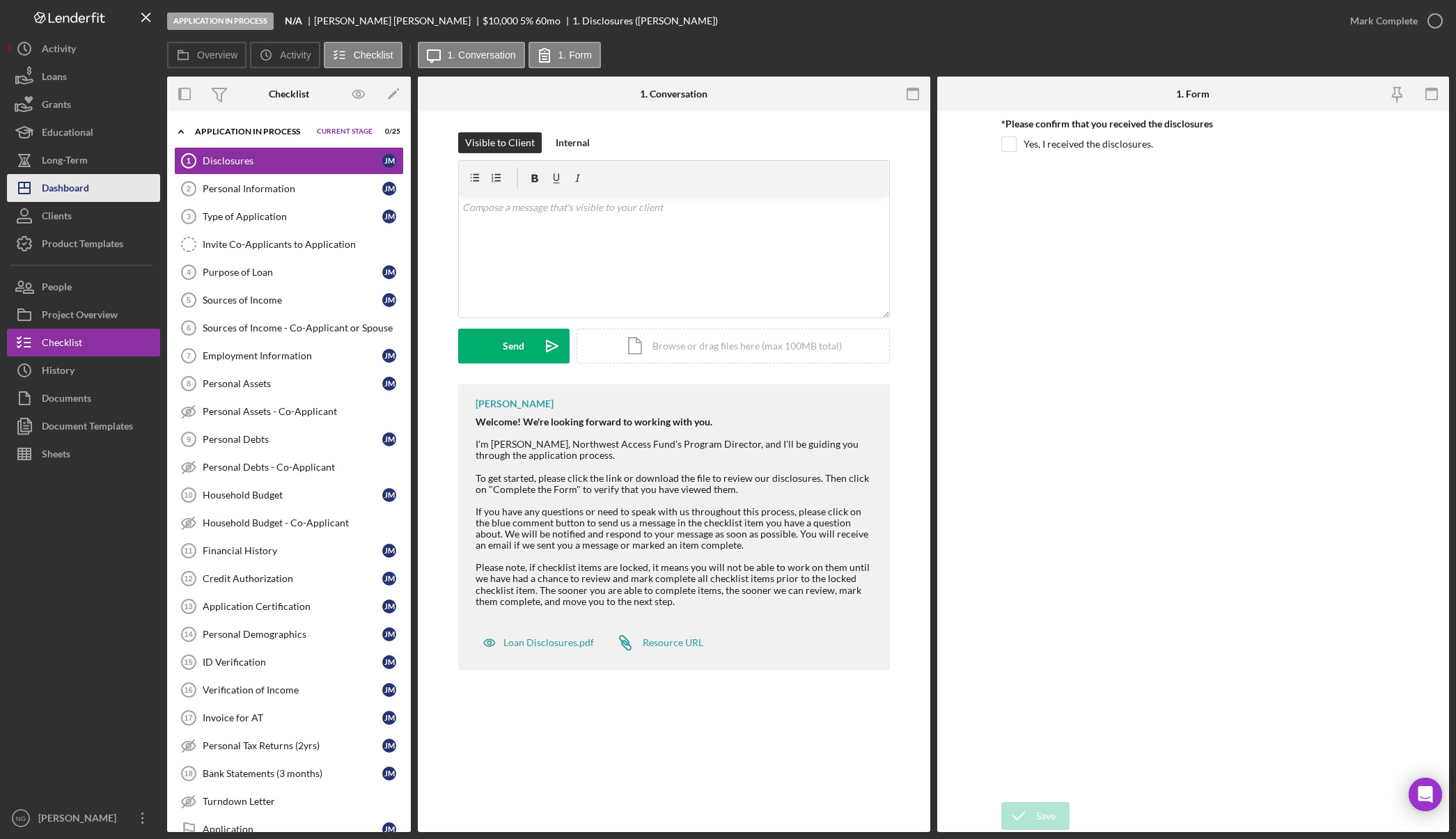
click at [79, 197] on div "Dashboard" at bounding box center [65, 189] width 47 height 32
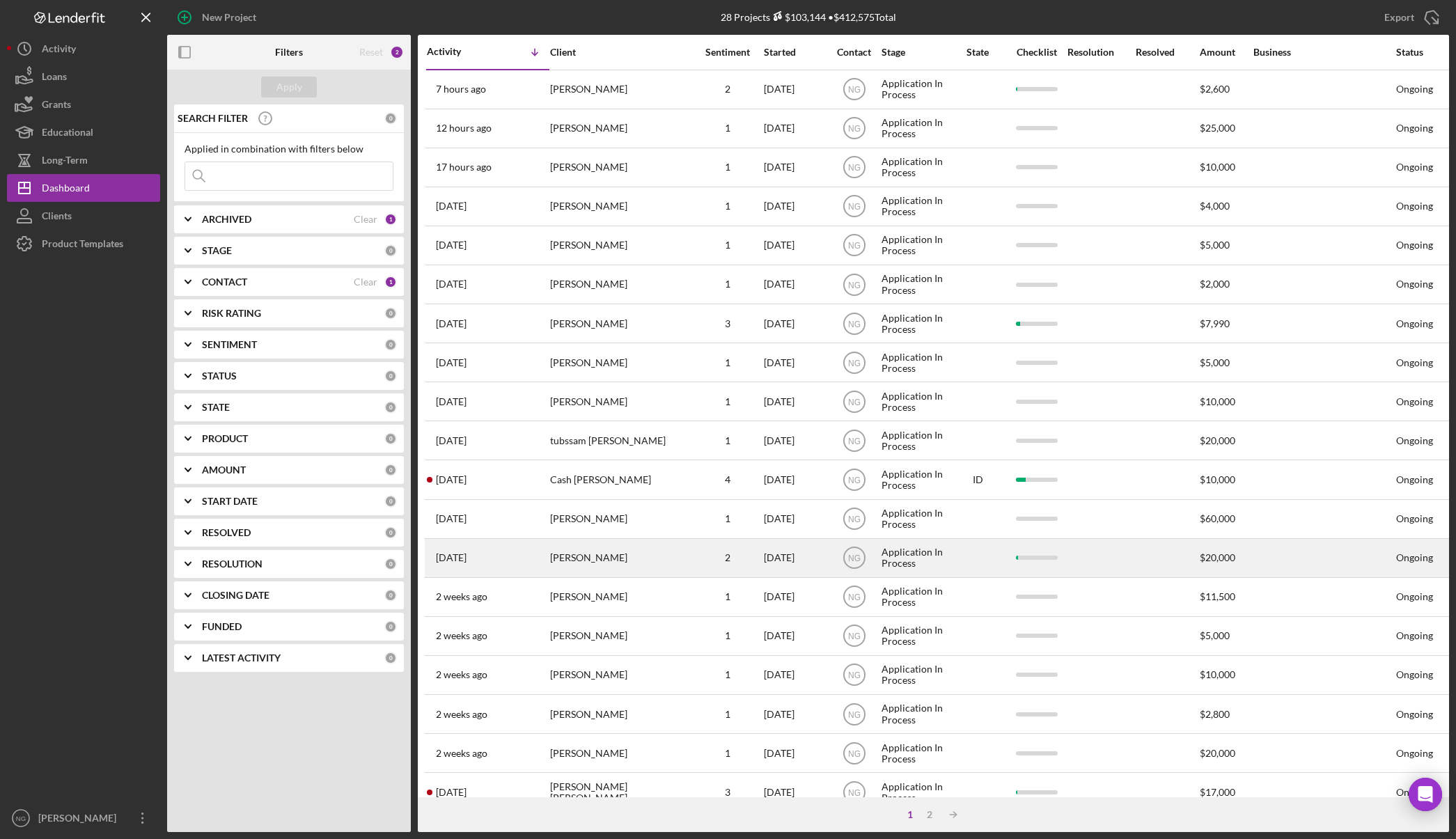
click at [667, 555] on div "[PERSON_NAME]" at bounding box center [619, 557] width 139 height 36
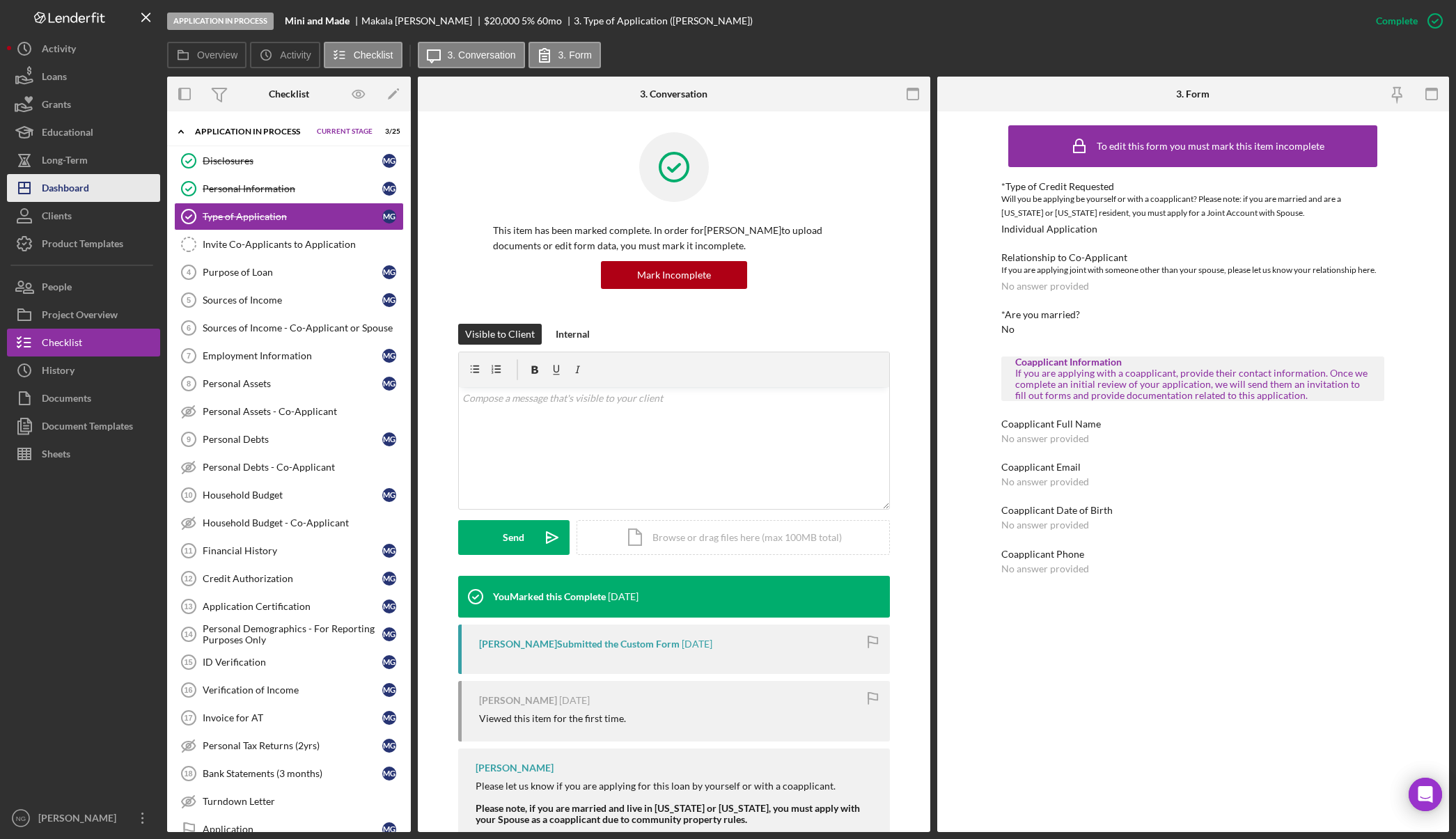
click at [90, 200] on button "Icon/Dashboard Dashboard" at bounding box center [83, 187] width 153 height 28
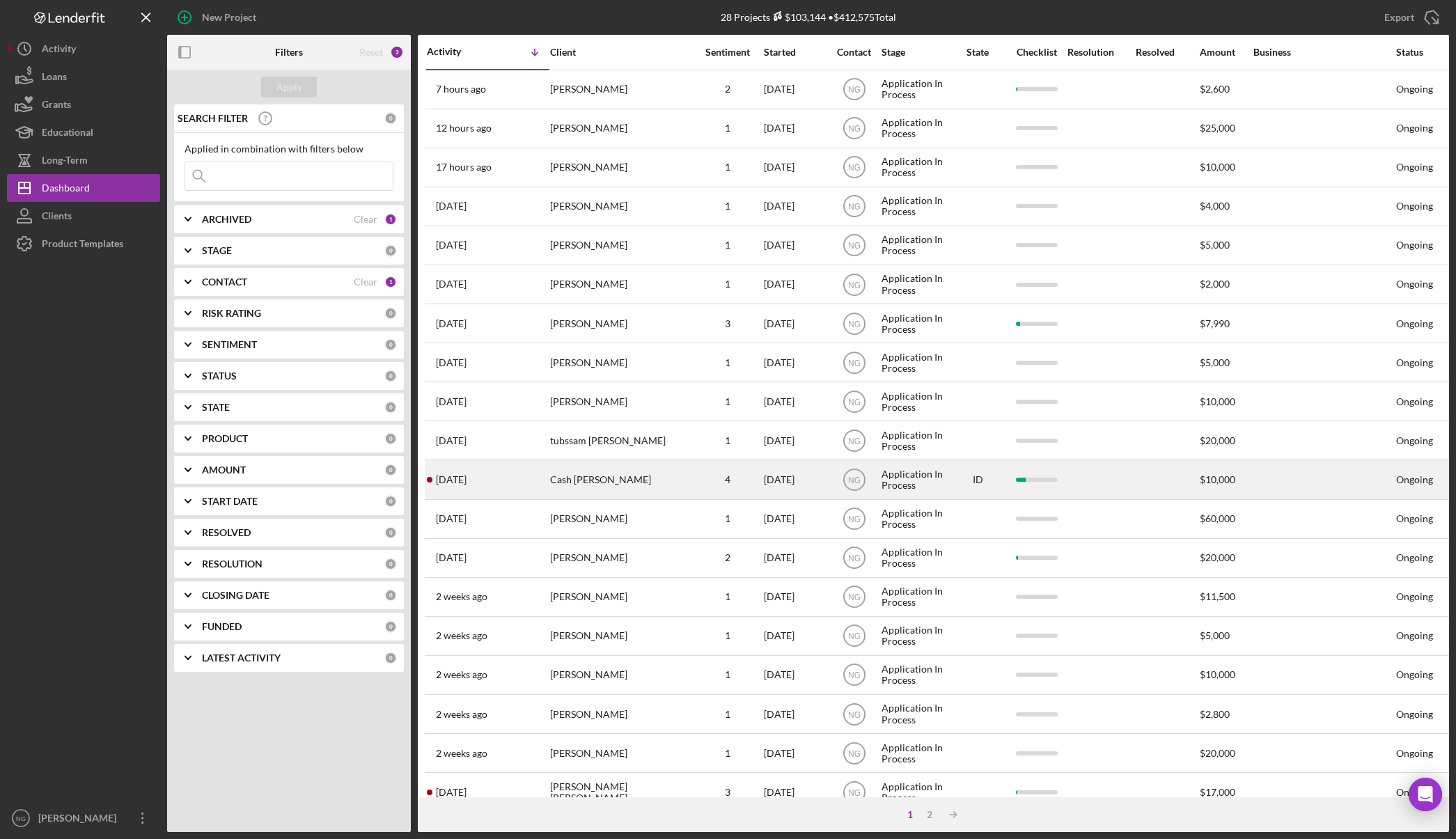
click at [690, 477] on td "Cash [PERSON_NAME]" at bounding box center [621, 479] width 143 height 39
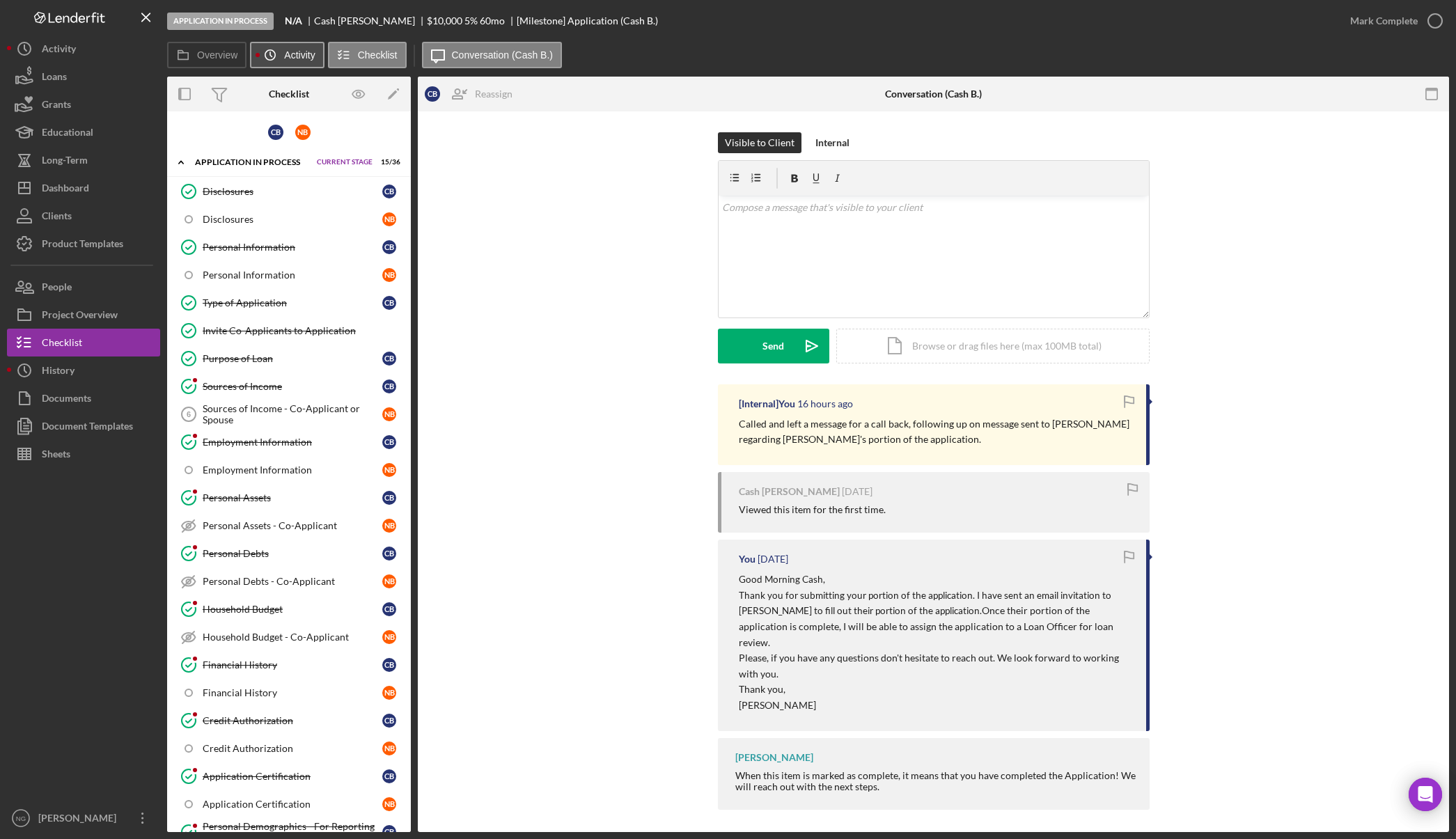
click at [280, 54] on icon "Icon/History" at bounding box center [270, 55] width 28 height 28
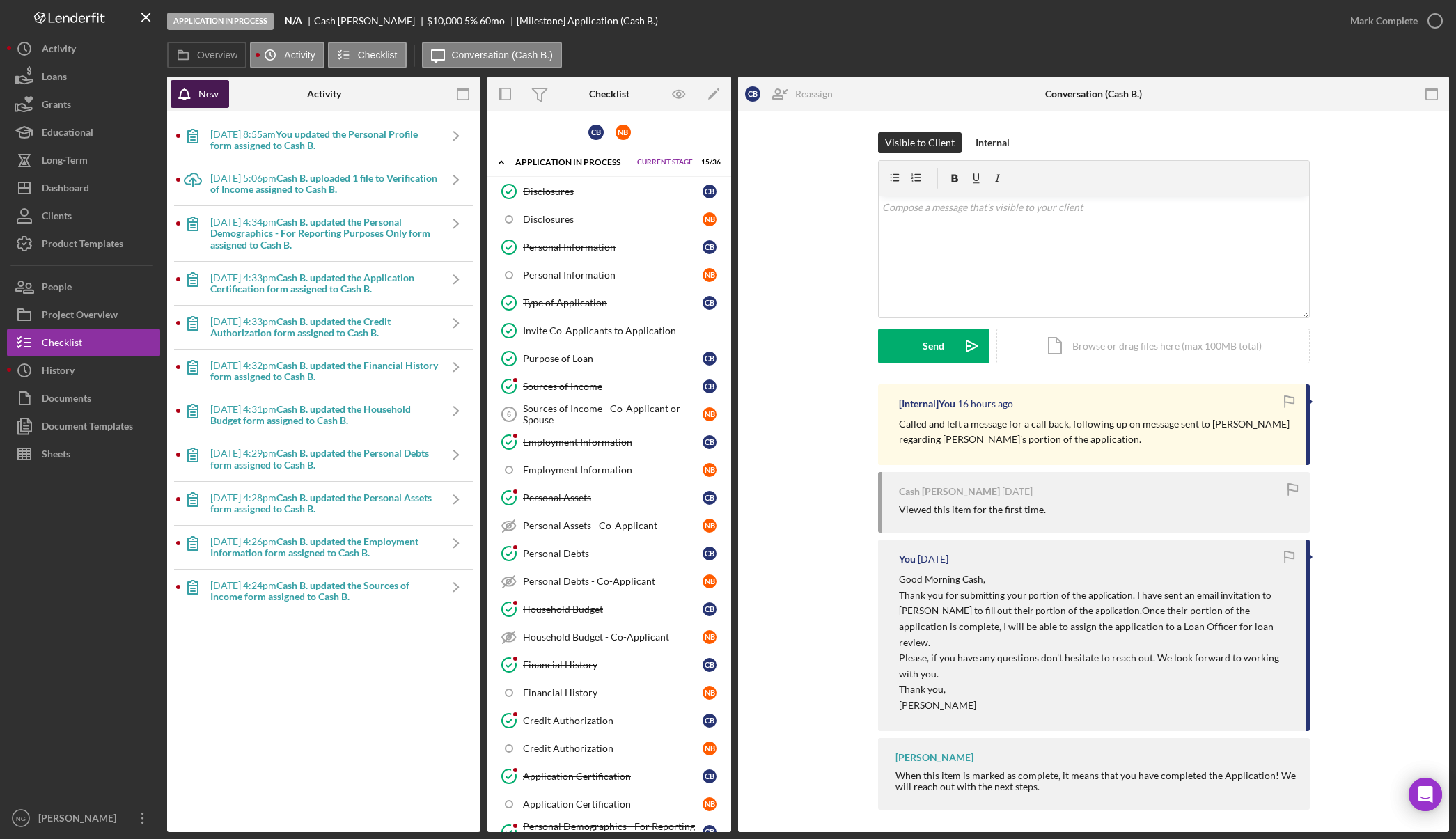
click at [209, 97] on div "New" at bounding box center [208, 93] width 20 height 28
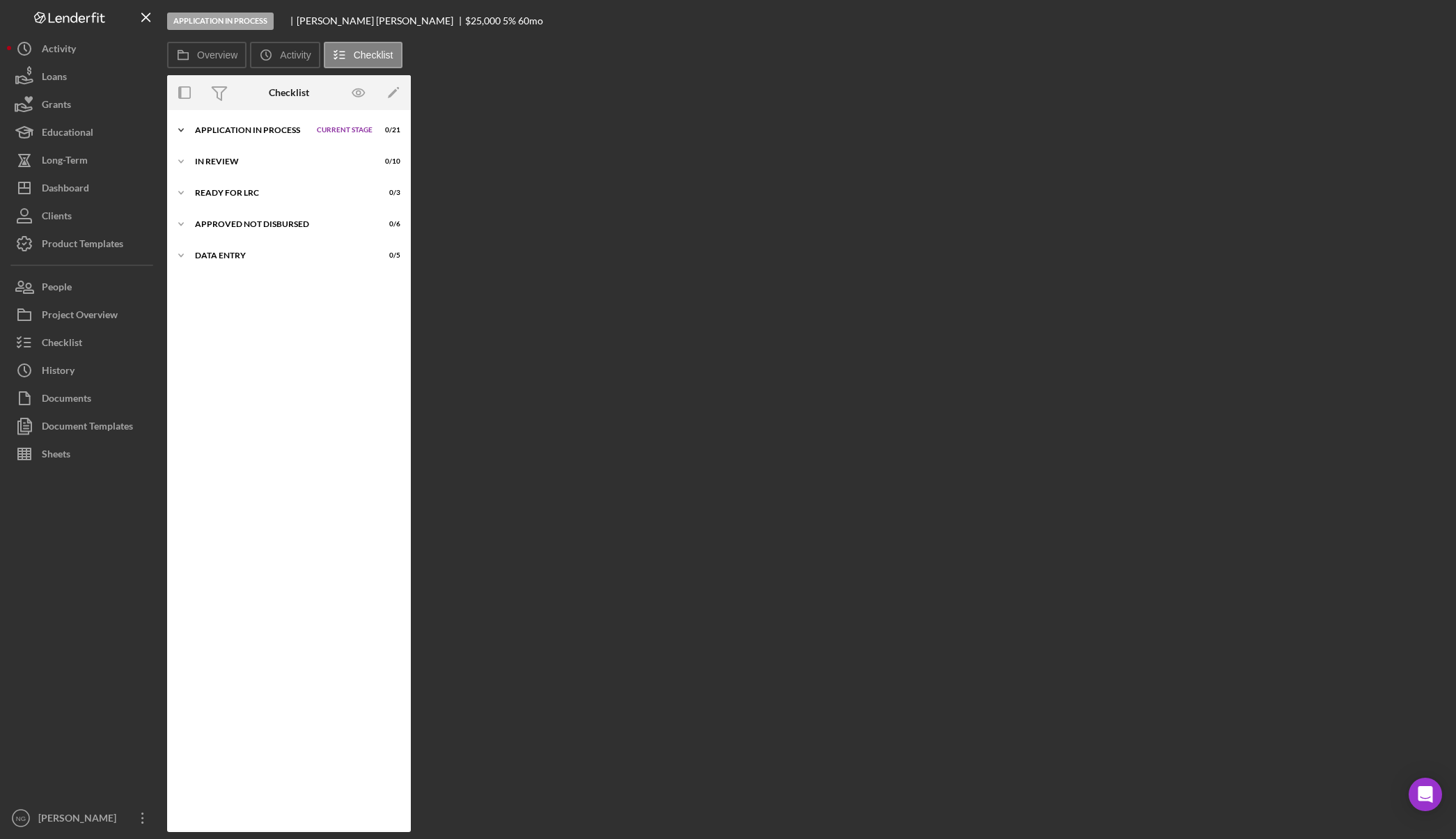
click at [251, 123] on div "Icon/Expander Application In Process Current Stage 0 / 21 Set Stage" at bounding box center [289, 129] width 244 height 28
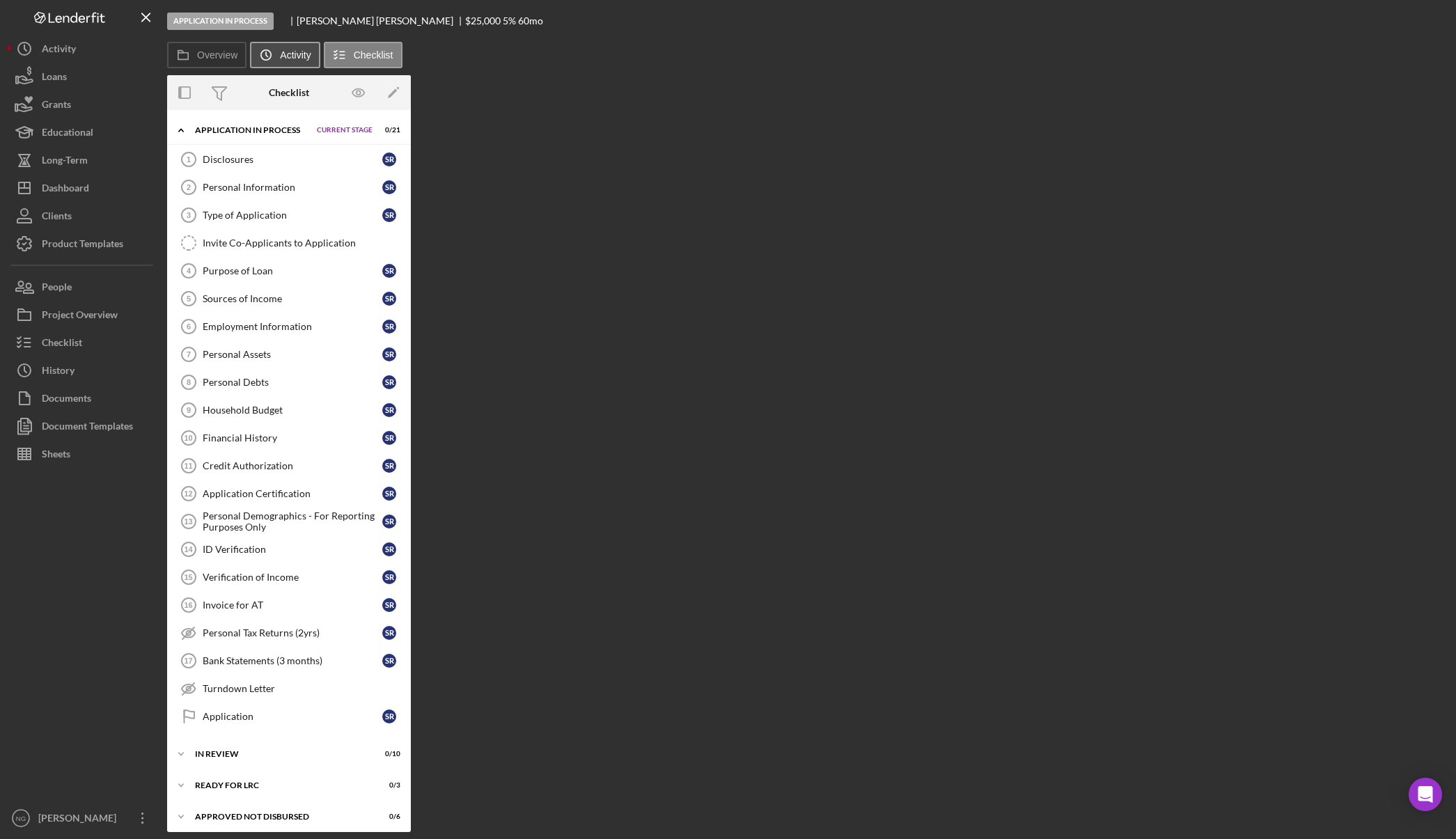
click at [280, 58] on label "Activity" at bounding box center [295, 56] width 31 height 12
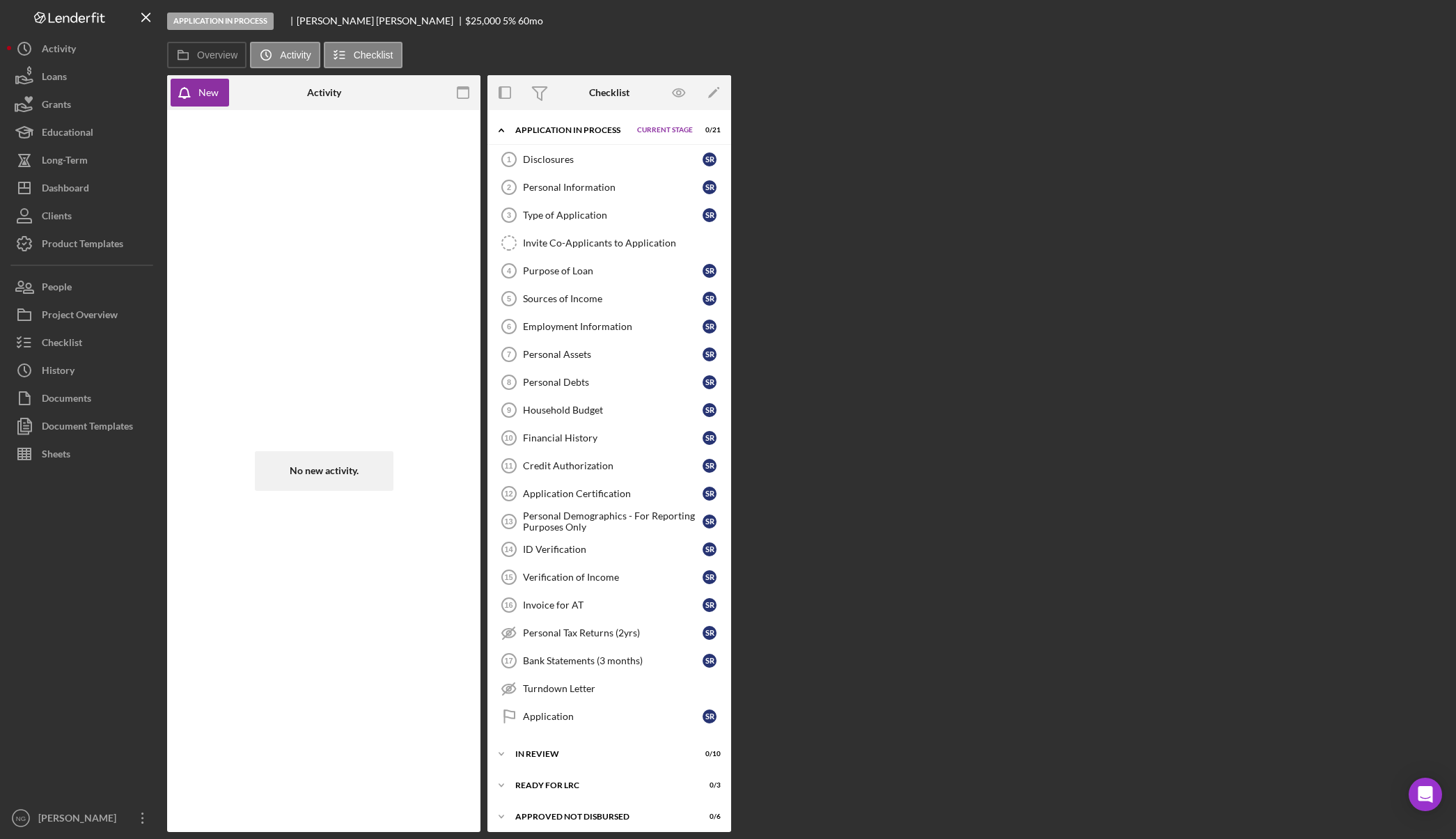
click at [201, 106] on div "New" at bounding box center [198, 92] width 62 height 35
click at [207, 98] on div "New" at bounding box center [208, 92] width 20 height 28
click at [201, 95] on div "New" at bounding box center [208, 92] width 20 height 28
